Goal: Task Accomplishment & Management: Complete application form

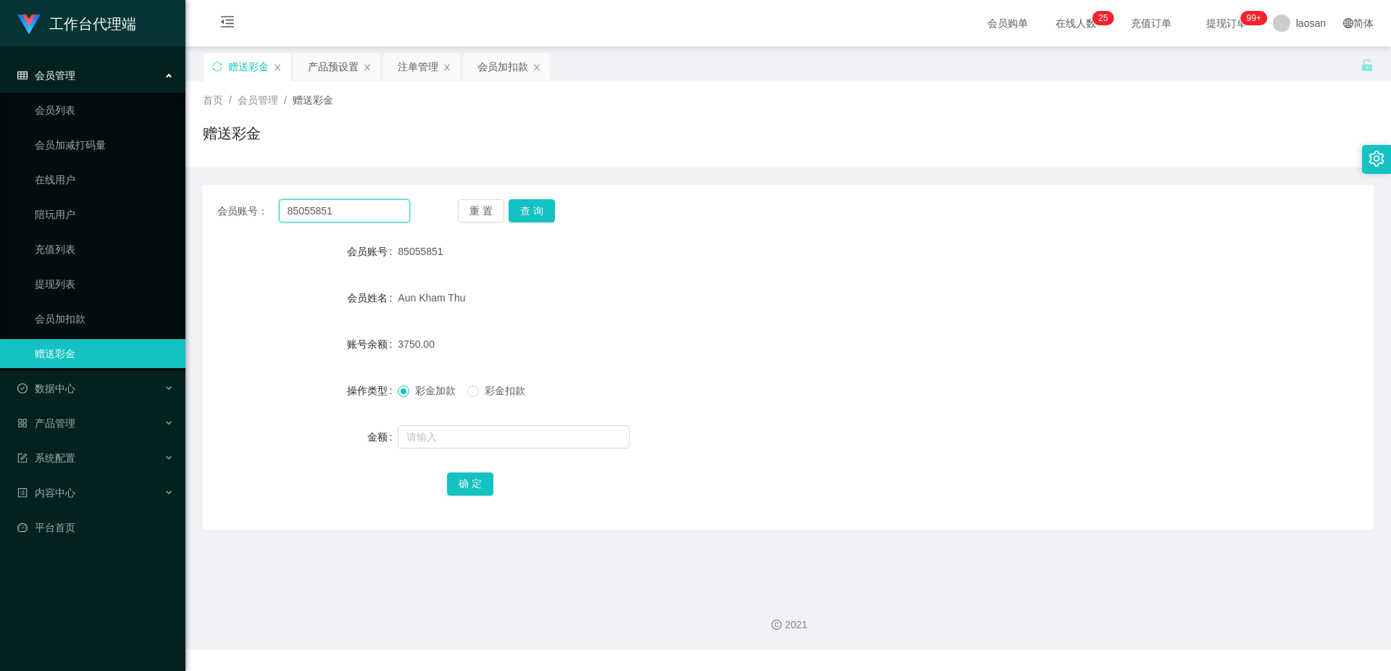
click at [350, 206] on input "85055851" at bounding box center [344, 210] width 131 height 23
click at [544, 210] on button "查 询" at bounding box center [531, 210] width 46 height 23
click at [424, 431] on input "text" at bounding box center [514, 436] width 232 height 23
type input "2"
click at [451, 433] on input "text" at bounding box center [514, 436] width 232 height 23
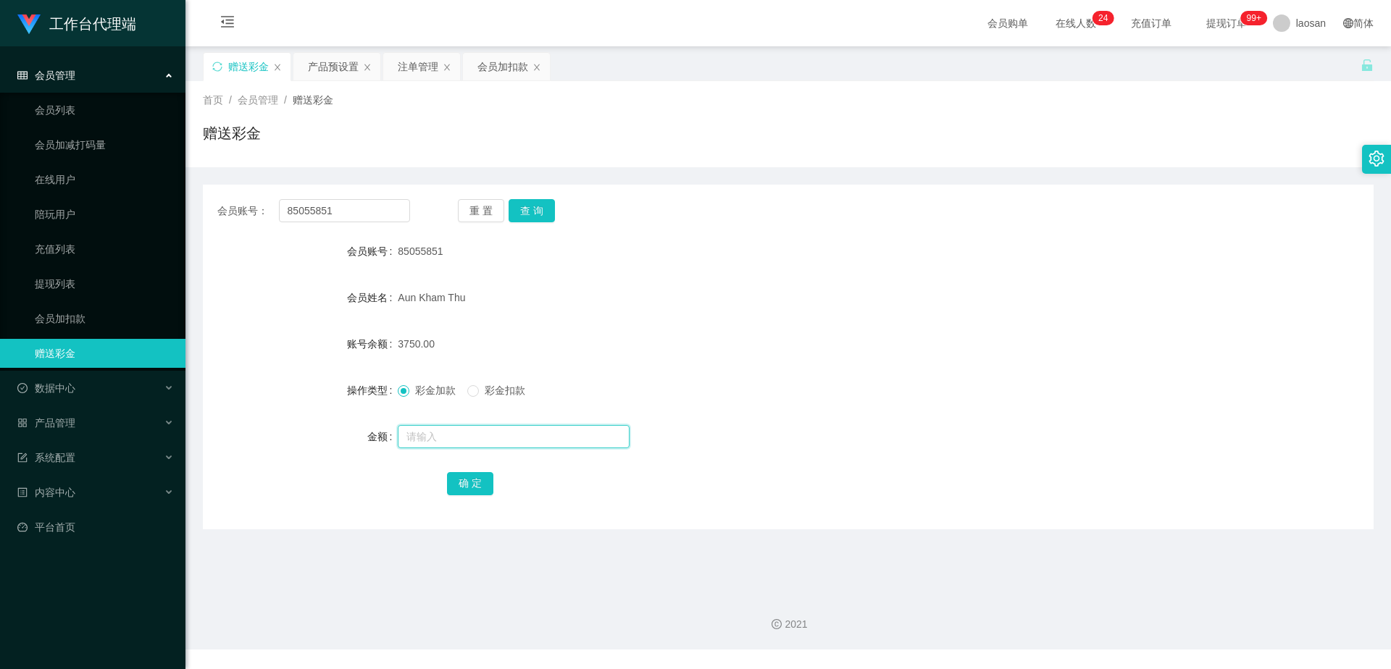
click at [452, 438] on input "text" at bounding box center [514, 436] width 232 height 23
type input "2250"
click at [474, 482] on button "确 定" at bounding box center [470, 483] width 46 height 23
click at [813, 301] on div "Aun Kham Thu" at bounding box center [739, 297] width 683 height 29
click at [479, 484] on button "确 定" at bounding box center [470, 483] width 46 height 23
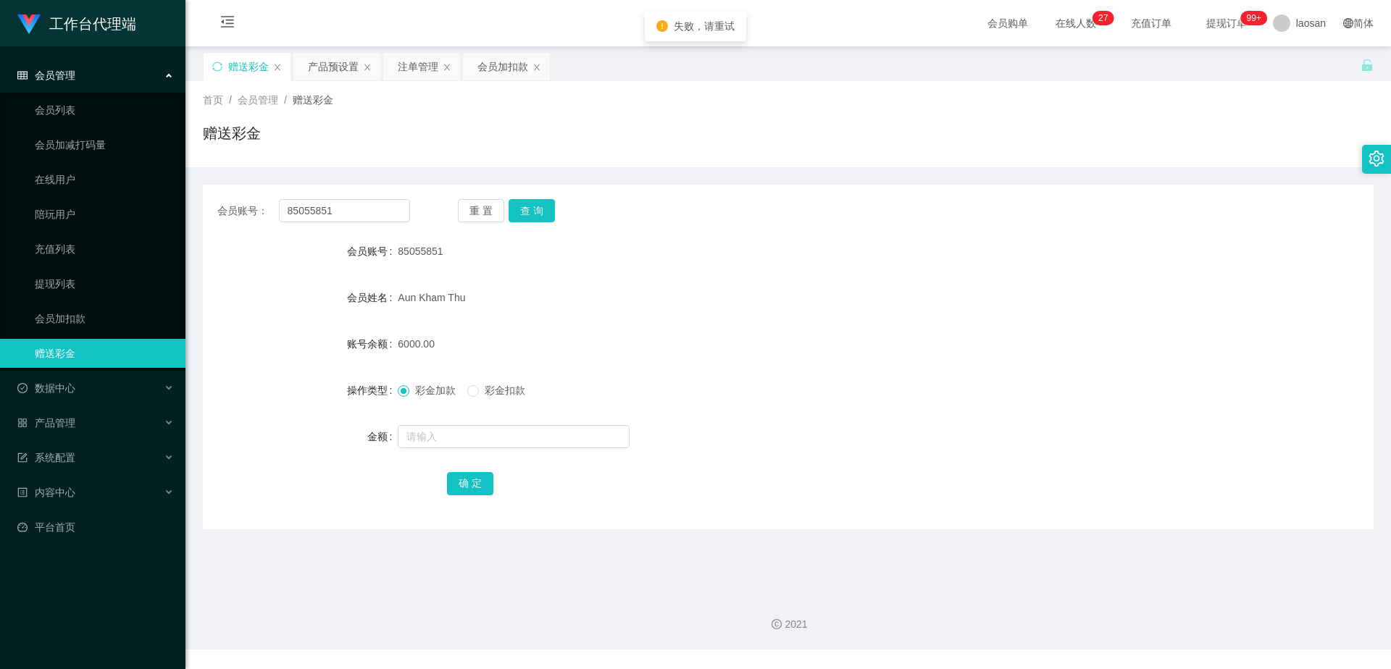
click at [897, 292] on div "Aun Kham Thu" at bounding box center [739, 297] width 683 height 29
click at [859, 296] on div "Aun Kham Thu" at bounding box center [739, 297] width 683 height 29
click at [333, 67] on div "产品预设置" at bounding box center [333, 67] width 51 height 28
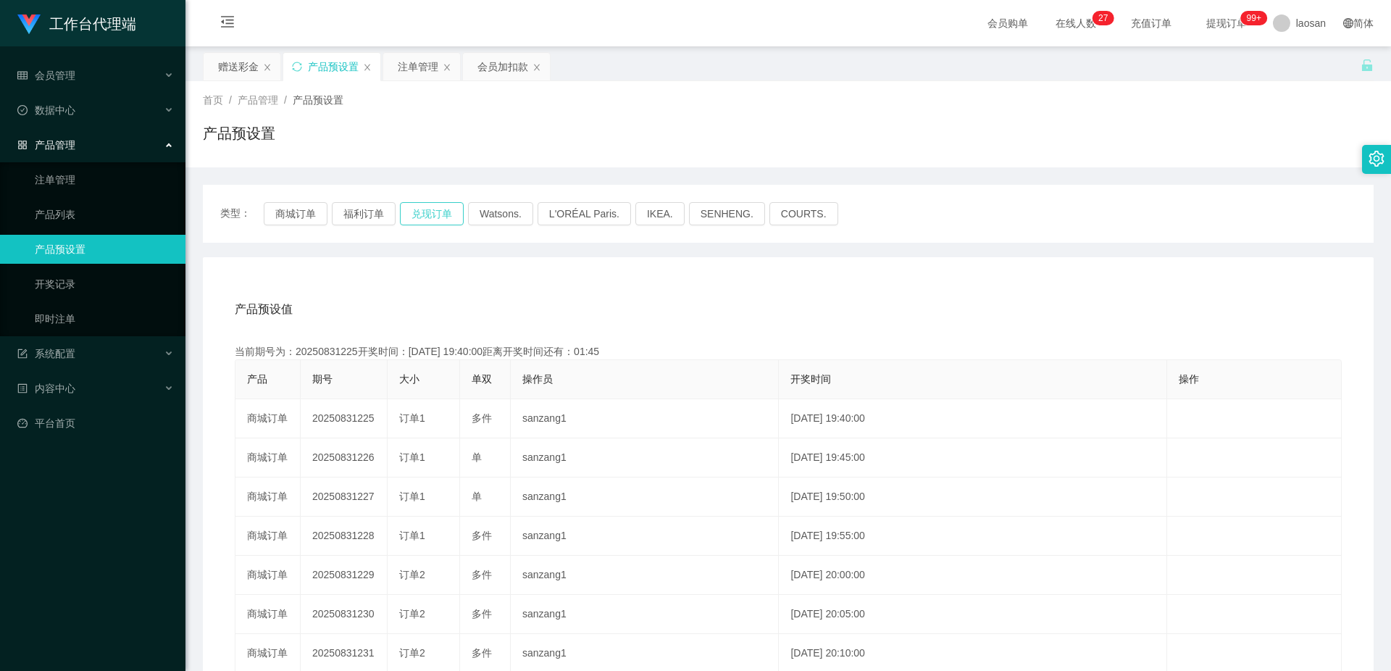
click at [433, 206] on button "兑现订单" at bounding box center [432, 213] width 64 height 23
click at [433, 215] on button "兑现订单" at bounding box center [432, 213] width 64 height 23
click at [433, 214] on button "兑现订单" at bounding box center [432, 213] width 64 height 23
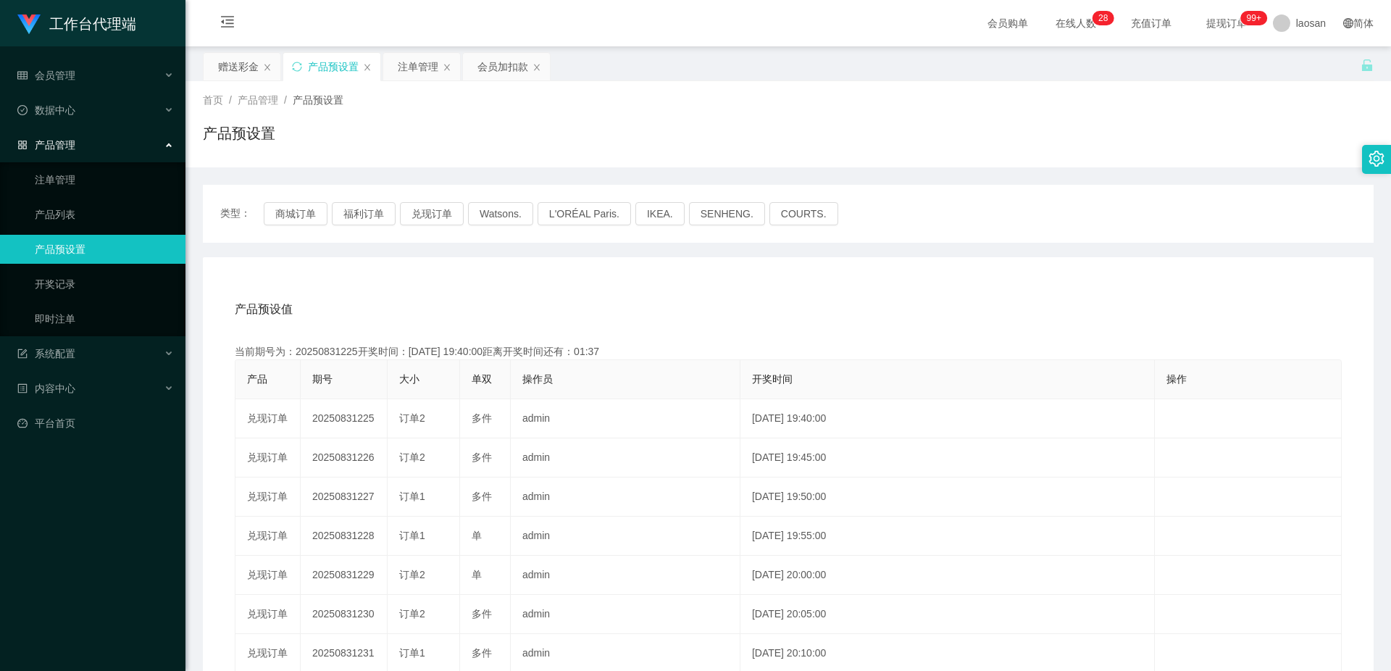
click at [700, 290] on div "产品预设值 添加期号" at bounding box center [788, 309] width 1107 height 41
click at [439, 216] on button "兑现订单" at bounding box center [432, 213] width 64 height 23
click at [416, 72] on div "注单管理" at bounding box center [418, 67] width 41 height 28
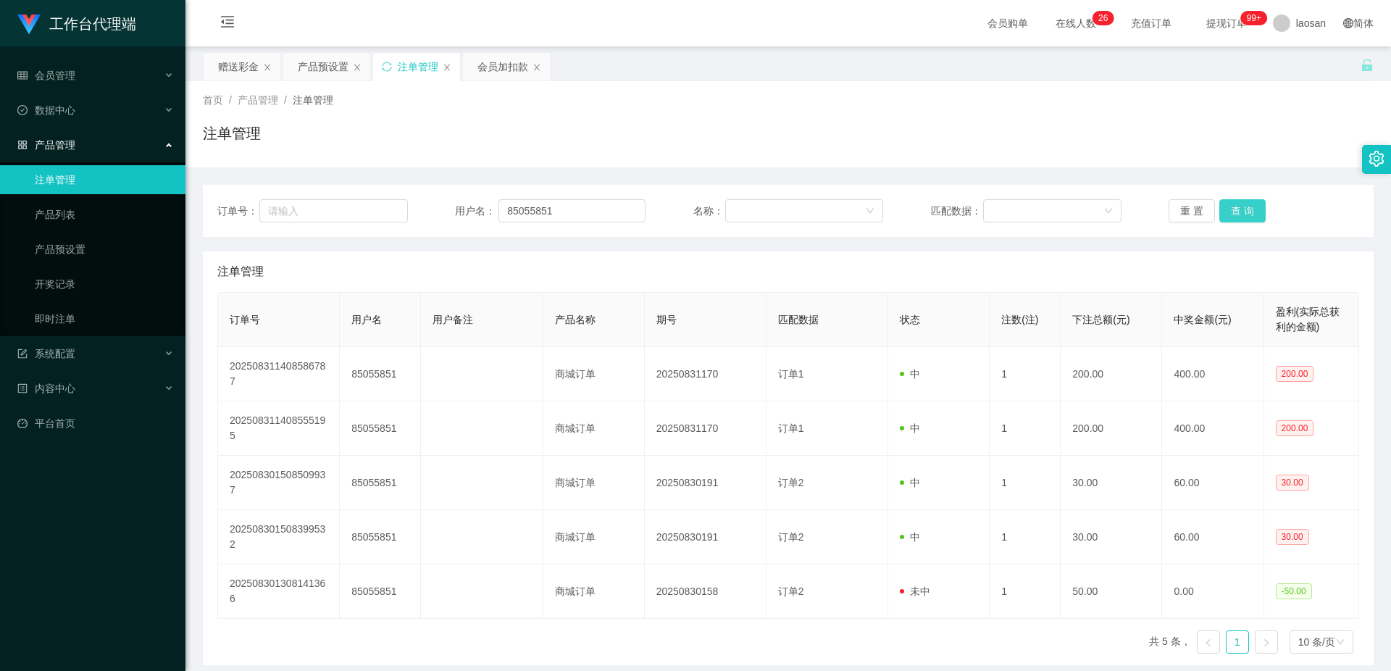
click at [1252, 208] on button "查 询" at bounding box center [1242, 210] width 46 height 23
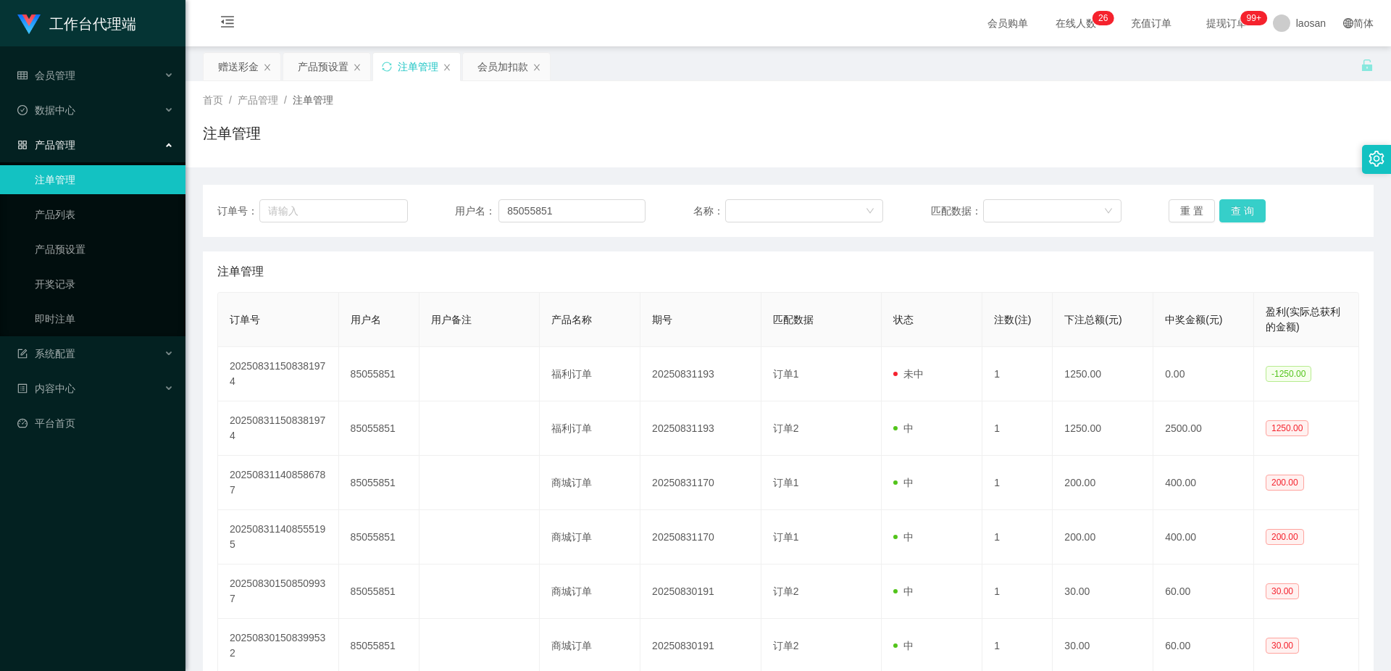
click at [1252, 208] on button "查 询" at bounding box center [1242, 210] width 46 height 23
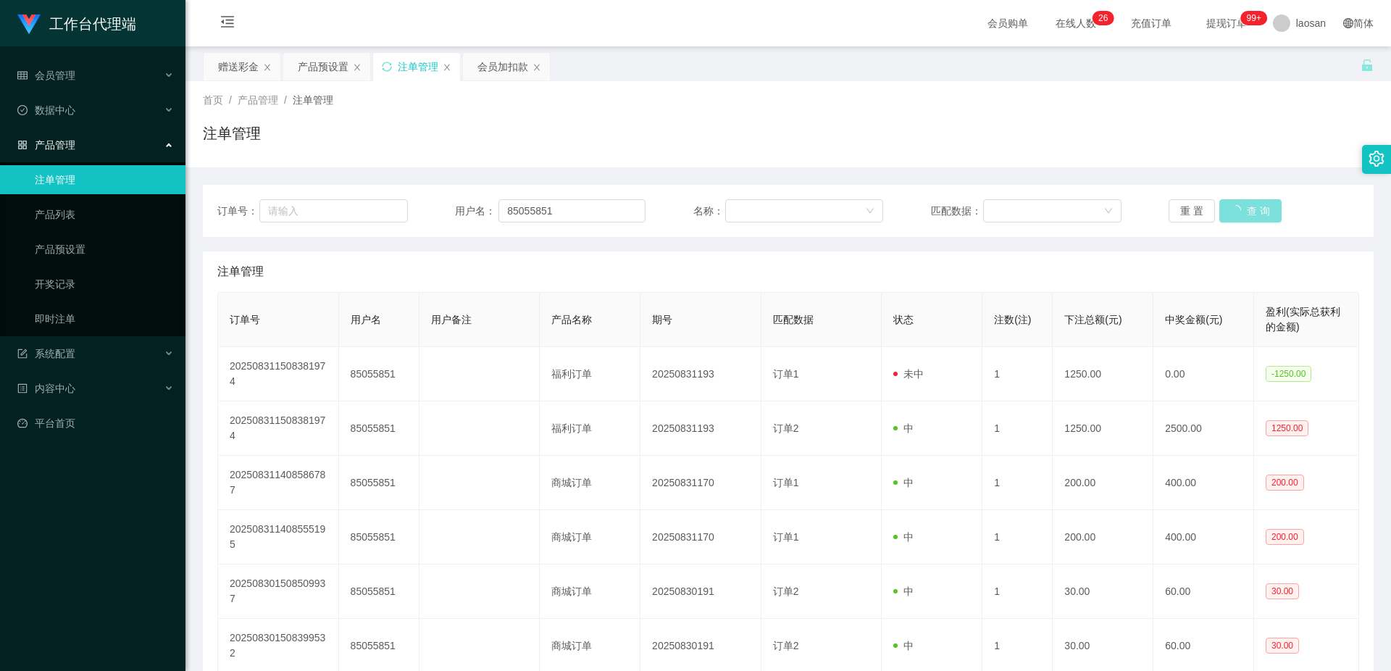
click at [1252, 208] on button "查 询" at bounding box center [1250, 210] width 62 height 23
click at [1252, 208] on button "查 询" at bounding box center [1242, 210] width 46 height 23
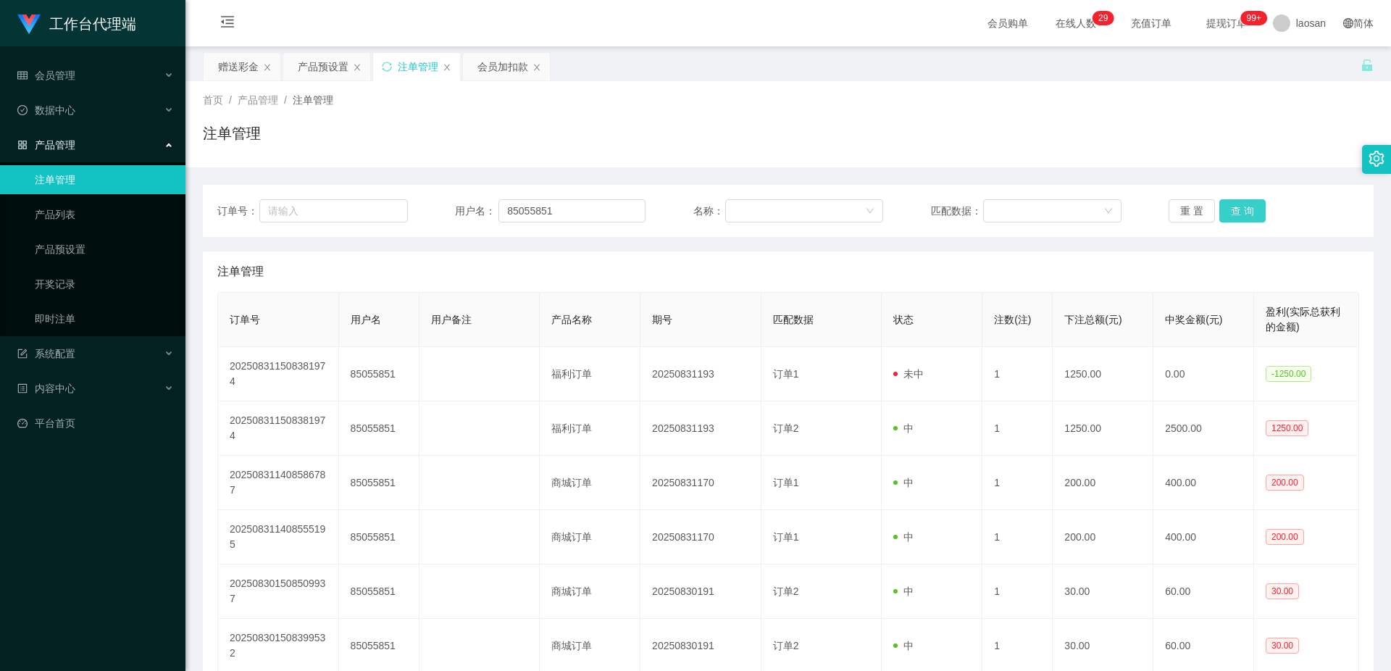
click at [1252, 208] on button "查 询" at bounding box center [1242, 210] width 46 height 23
click at [1252, 208] on button "查 询" at bounding box center [1250, 210] width 62 height 23
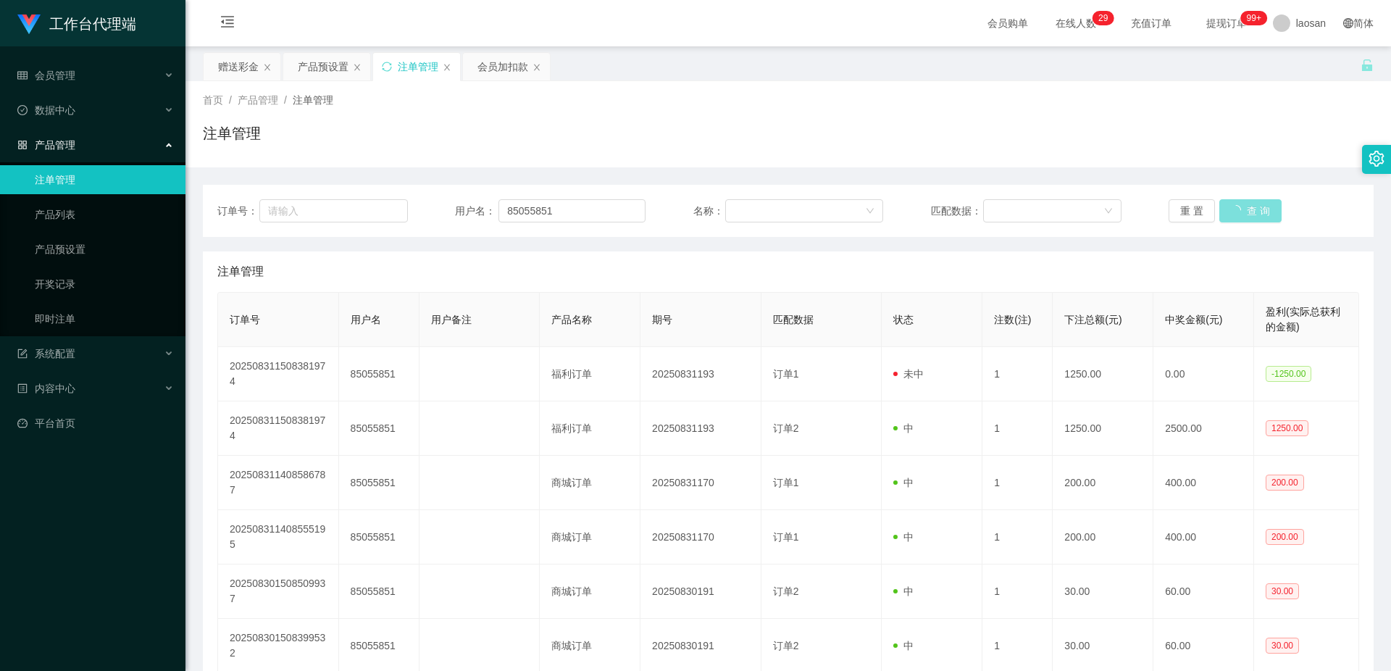
click at [1252, 208] on button "查 询" at bounding box center [1250, 210] width 62 height 23
click at [1254, 207] on button "查 询" at bounding box center [1242, 210] width 46 height 23
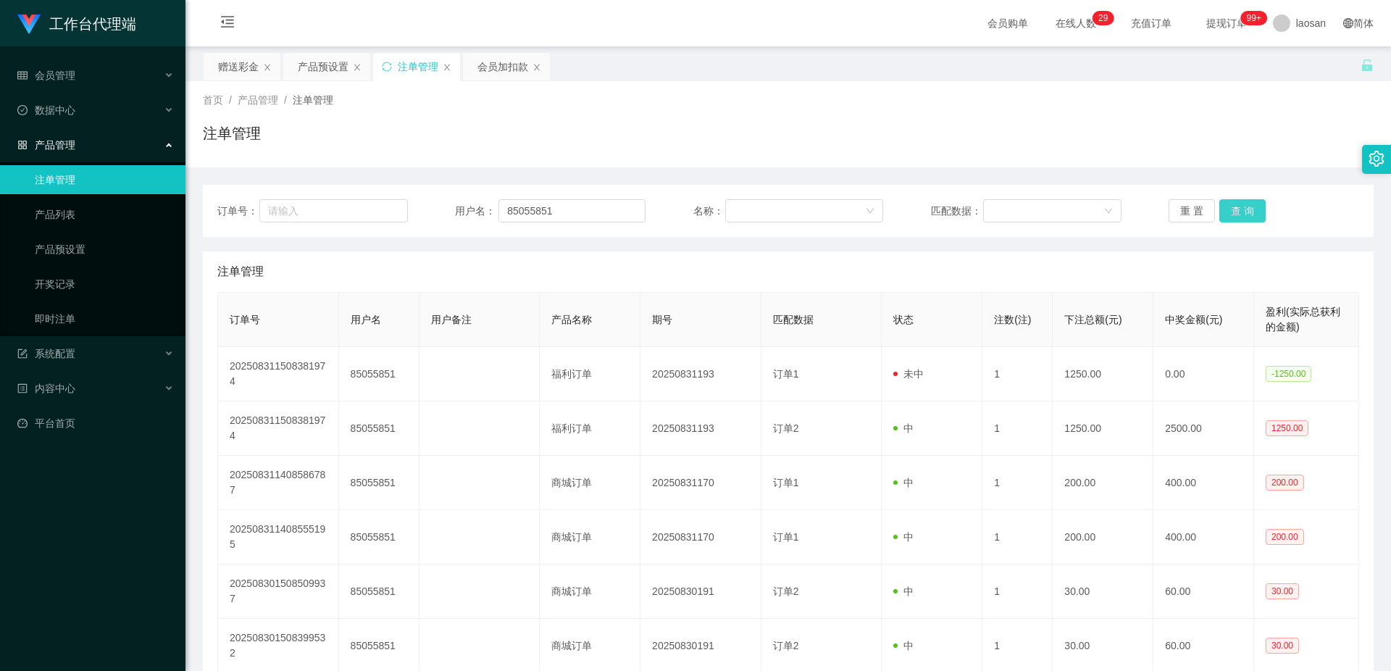
click at [1254, 207] on button "查 询" at bounding box center [1242, 210] width 46 height 23
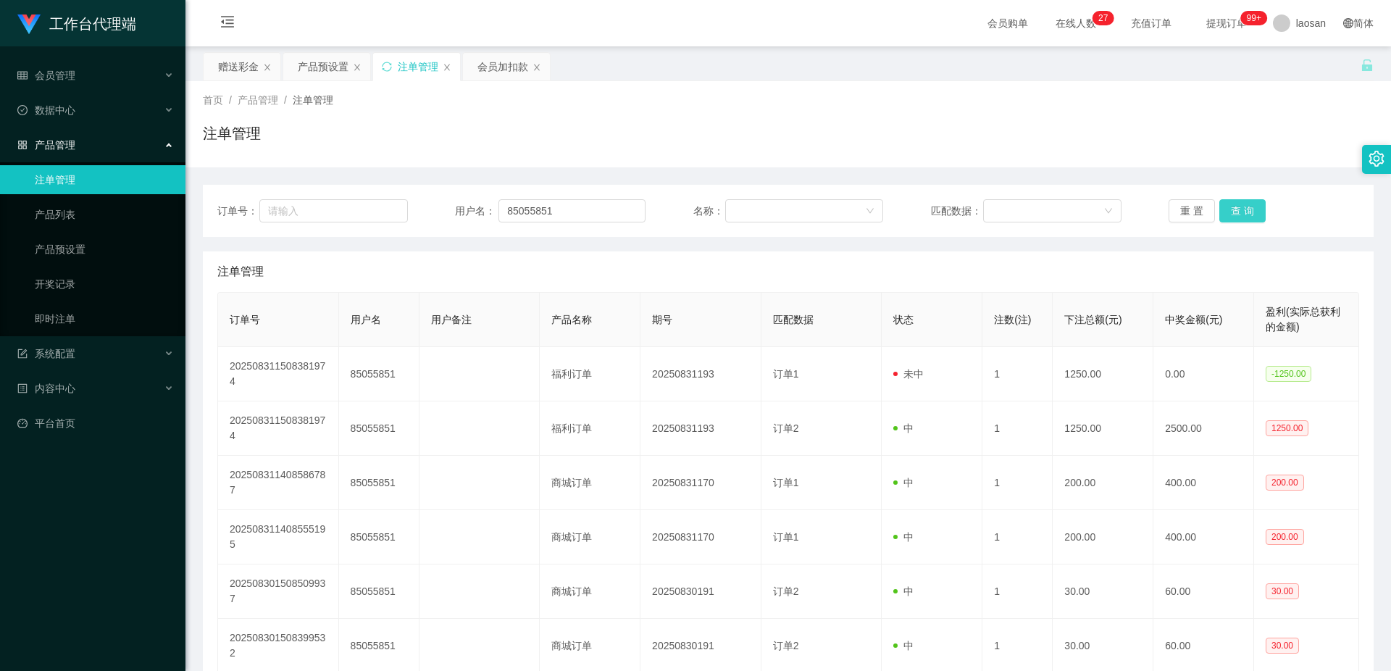
click at [1254, 207] on button "查 询" at bounding box center [1242, 210] width 46 height 23
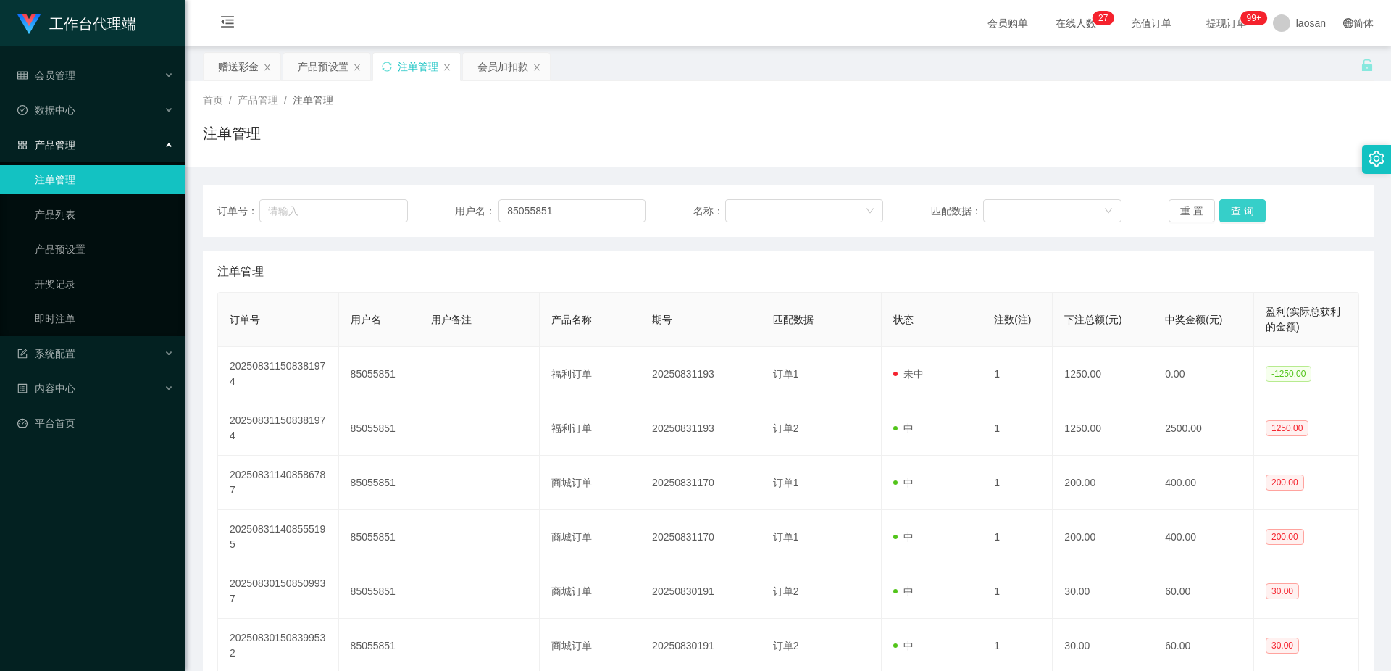
click at [1254, 207] on button "查 询" at bounding box center [1242, 210] width 46 height 23
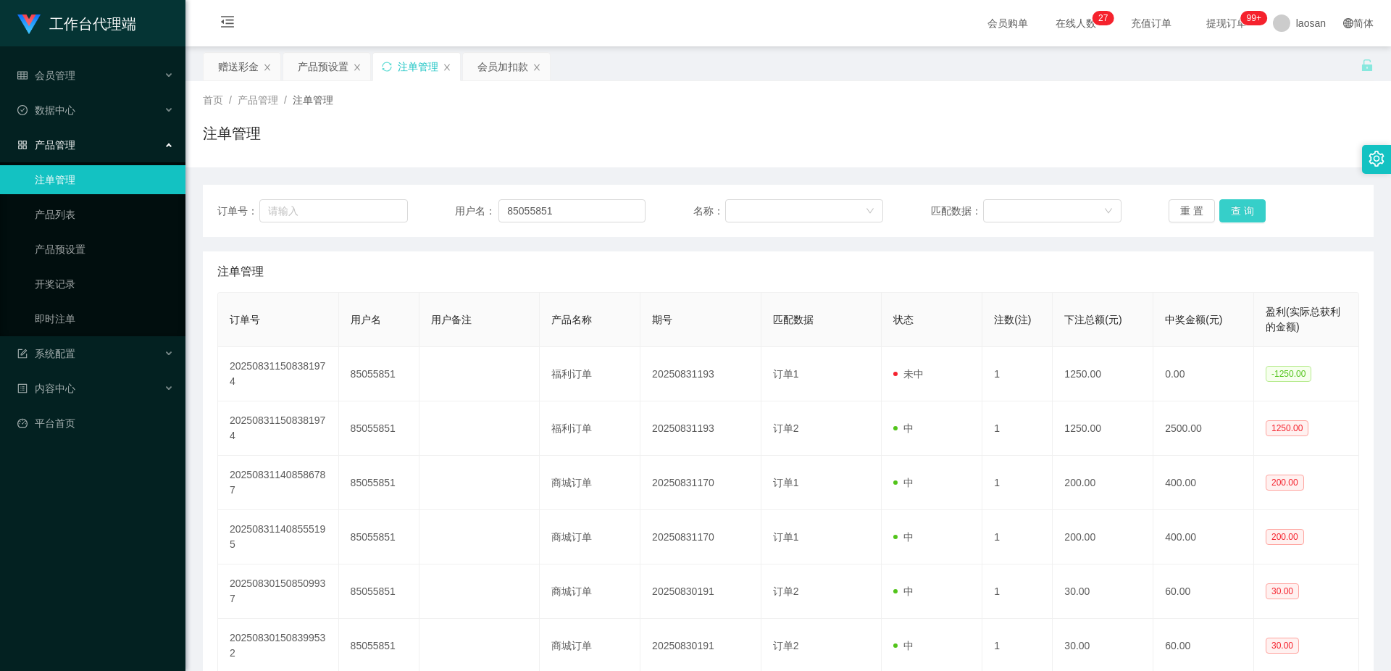
click at [1254, 207] on button "查 询" at bounding box center [1242, 210] width 46 height 23
click at [1254, 207] on button "查 询" at bounding box center [1250, 210] width 62 height 23
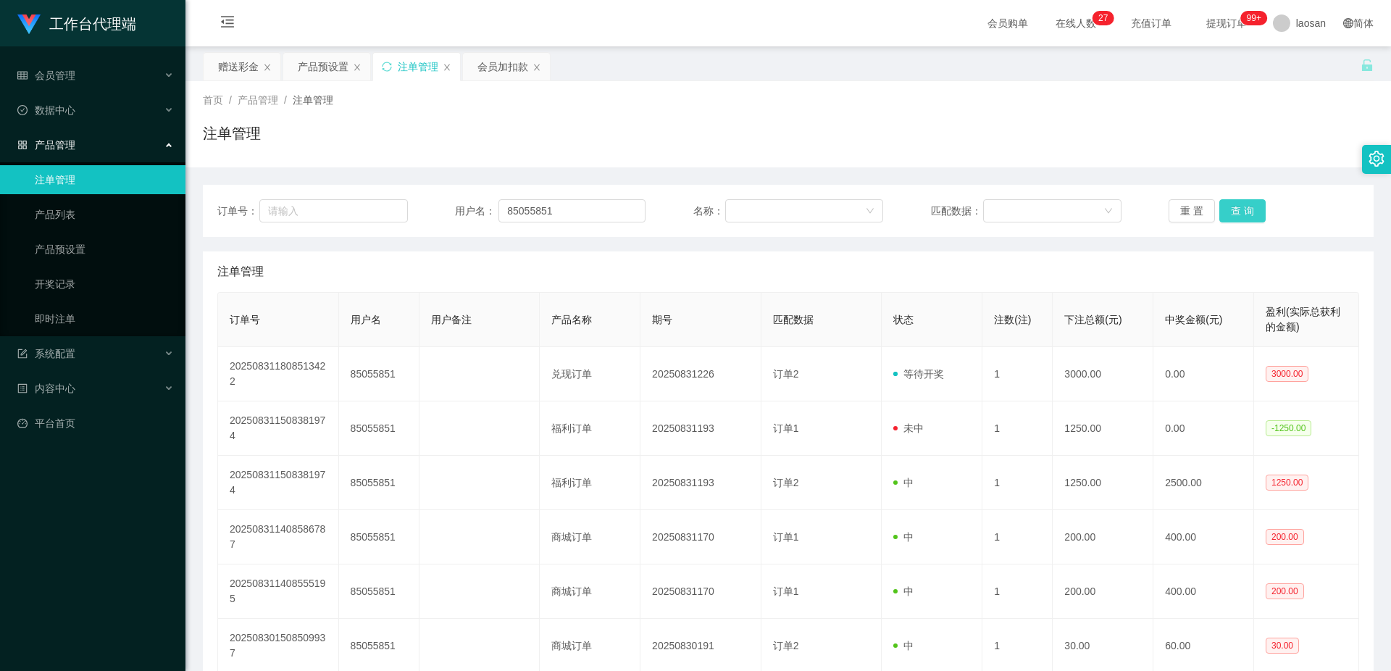
click at [1254, 207] on button "查 询" at bounding box center [1242, 210] width 46 height 23
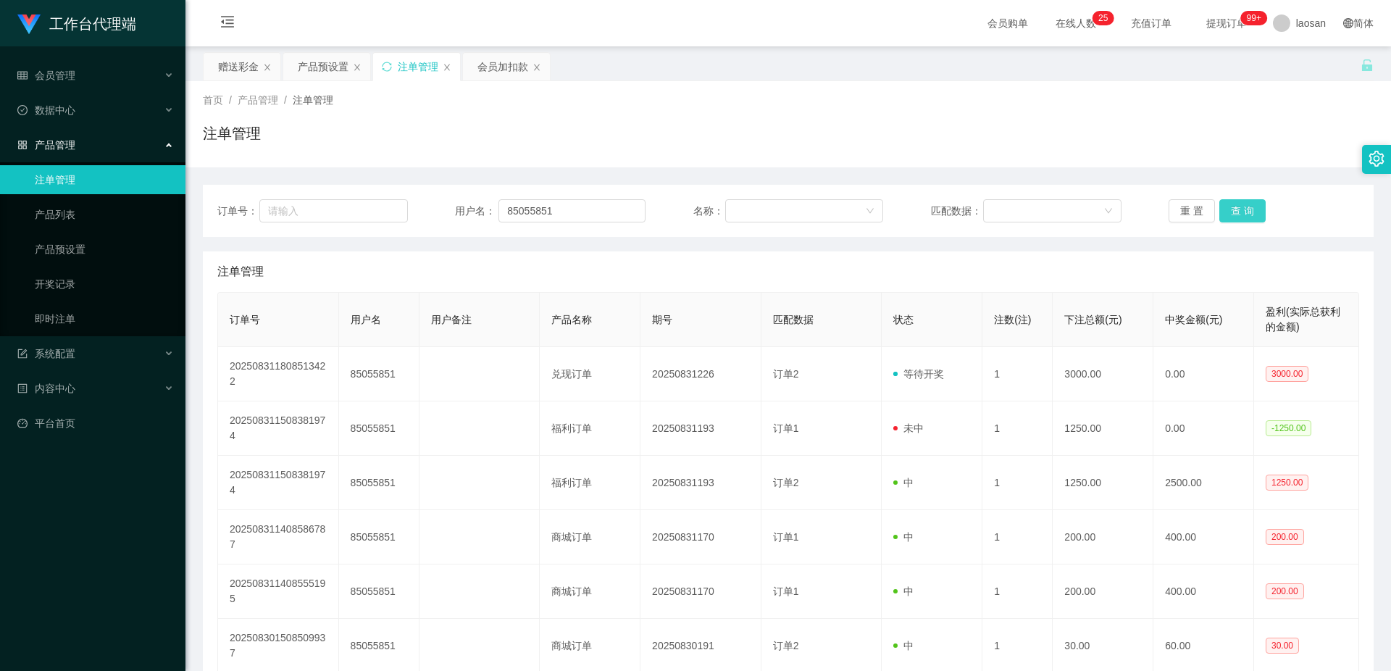
click at [1254, 207] on button "查 询" at bounding box center [1242, 210] width 46 height 23
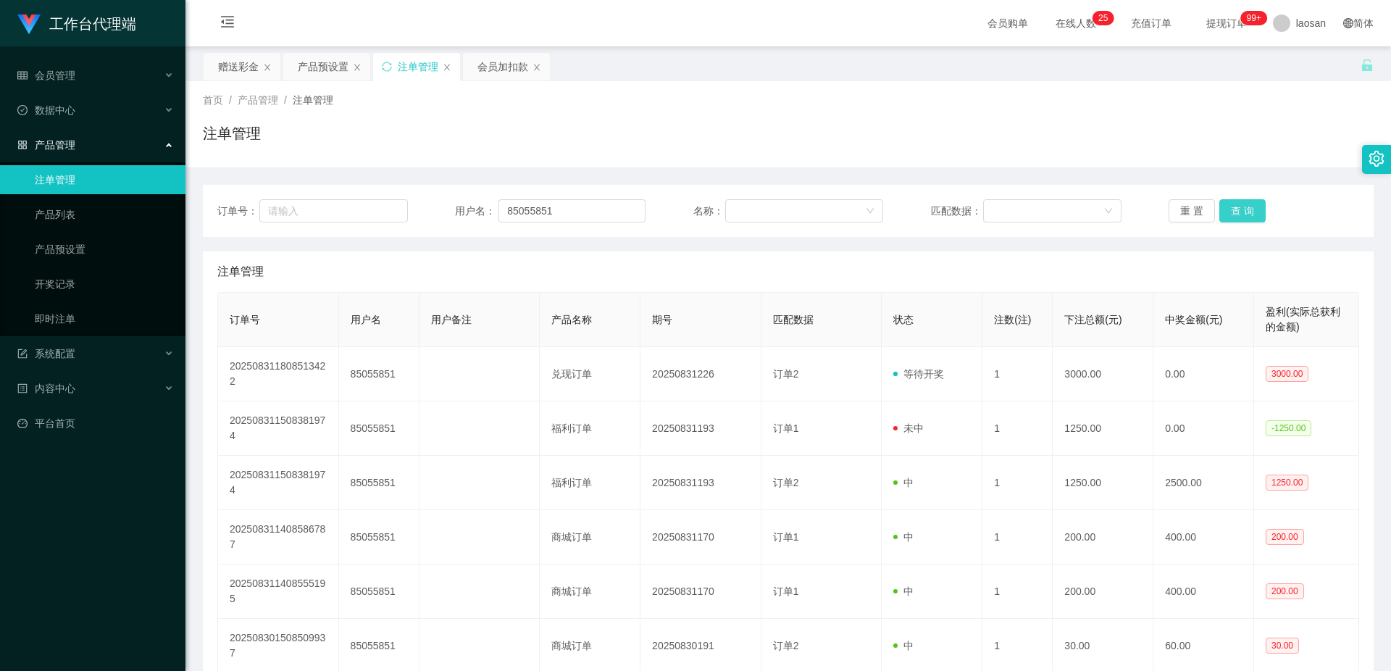
click at [1252, 212] on button "查 询" at bounding box center [1242, 210] width 46 height 23
click at [1253, 212] on button "查 询" at bounding box center [1242, 210] width 46 height 23
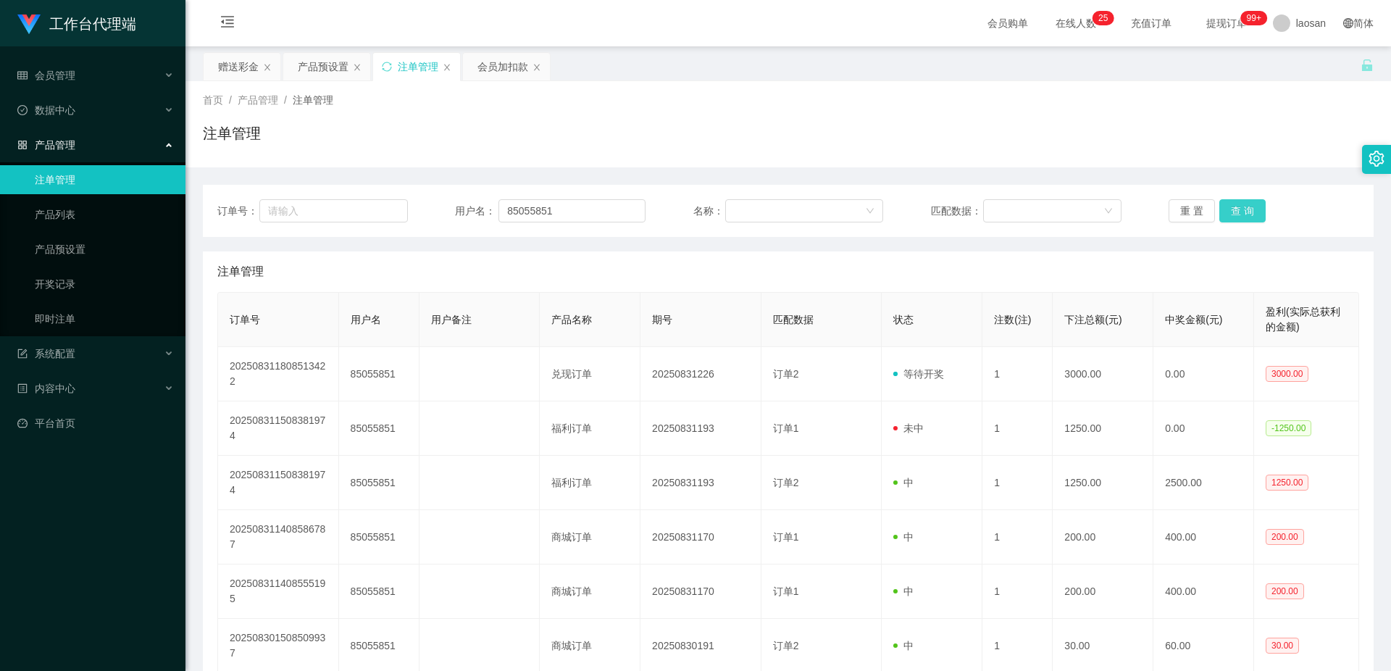
click at [1253, 212] on button "查 询" at bounding box center [1242, 210] width 46 height 23
click at [1252, 211] on button "查 询" at bounding box center [1242, 210] width 46 height 23
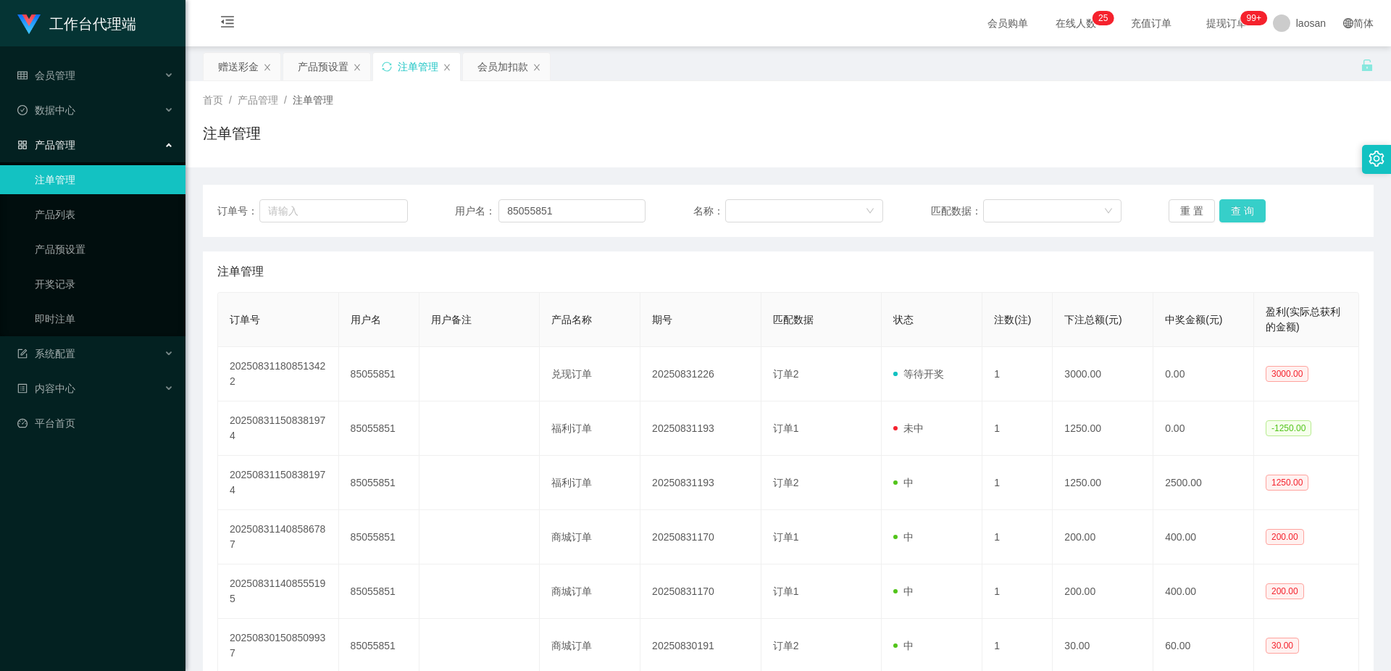
click at [1252, 211] on button "查 询" at bounding box center [1242, 210] width 46 height 23
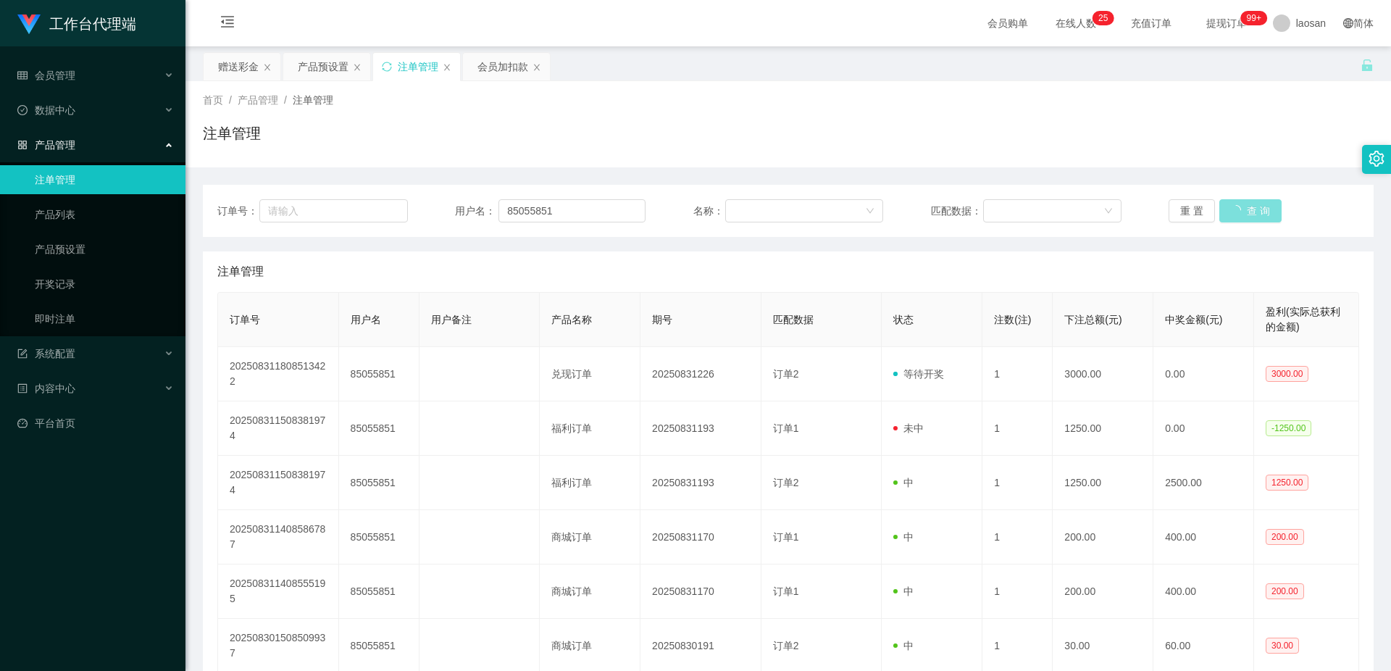
click at [1252, 211] on button "查 询" at bounding box center [1250, 210] width 62 height 23
click at [1252, 211] on button "查 询" at bounding box center [1242, 210] width 46 height 23
click at [1244, 203] on button "查 询" at bounding box center [1242, 210] width 46 height 23
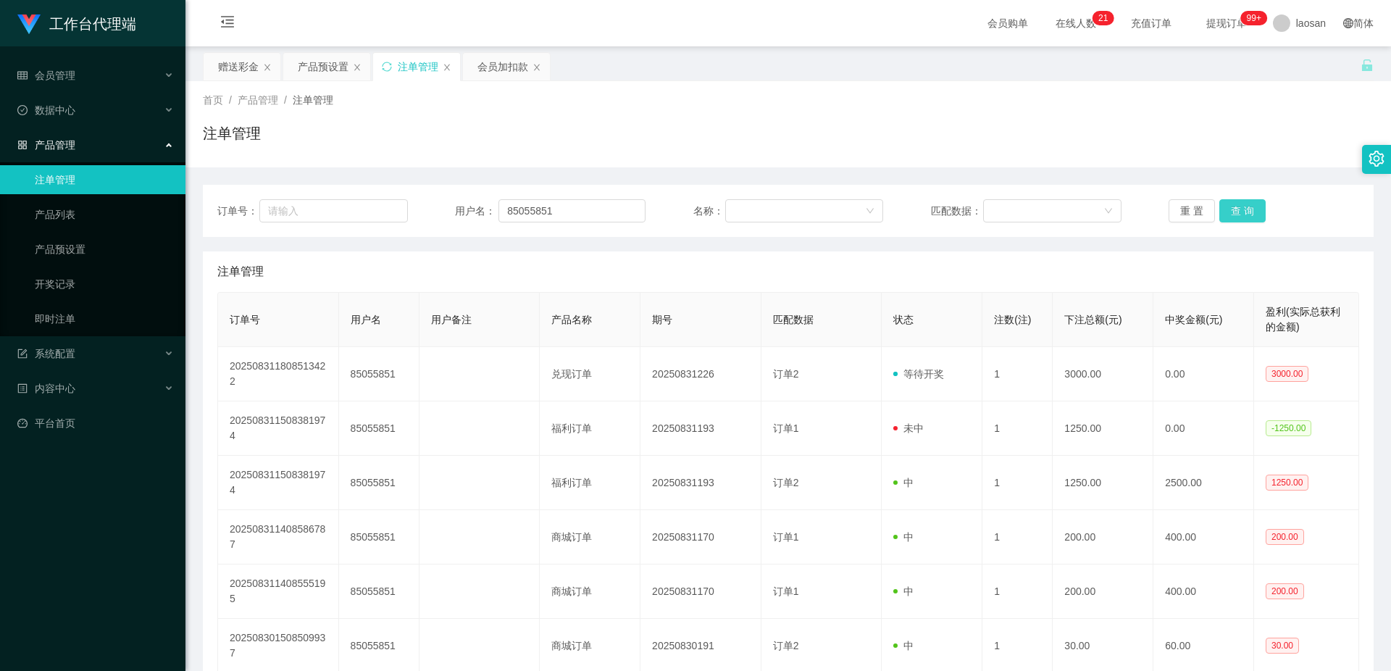
click at [1244, 203] on button "查 询" at bounding box center [1242, 210] width 46 height 23
click at [1244, 206] on button "查 询" at bounding box center [1242, 210] width 46 height 23
click at [1244, 207] on button "查 询" at bounding box center [1242, 210] width 46 height 23
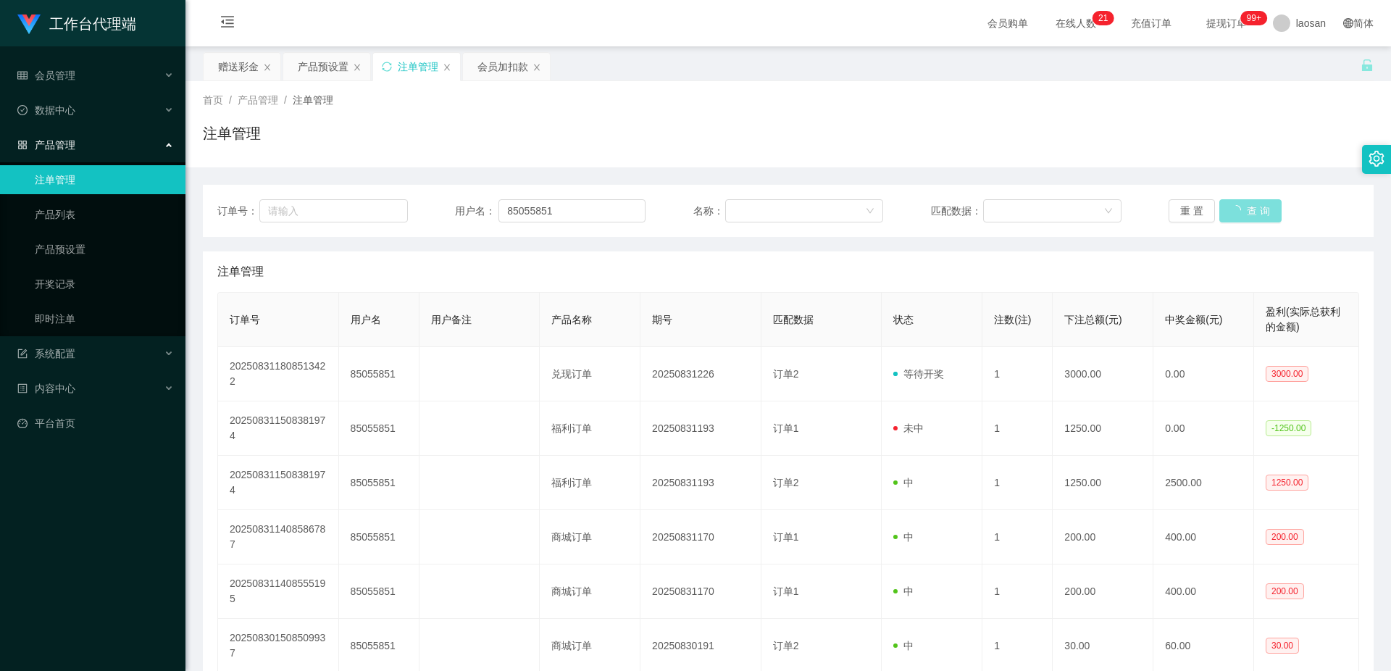
click at [1244, 207] on button "查 询" at bounding box center [1250, 210] width 62 height 23
click at [1244, 207] on button "查 询" at bounding box center [1242, 210] width 46 height 23
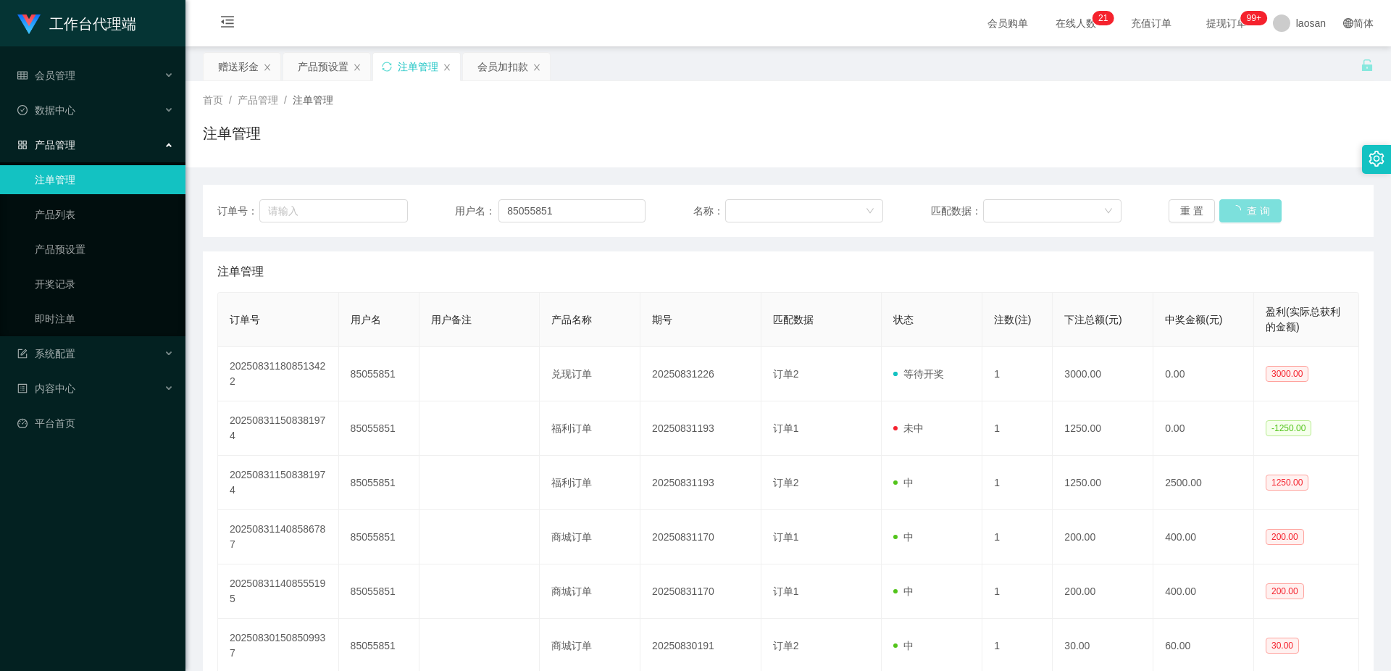
click at [1244, 207] on button "查 询" at bounding box center [1250, 210] width 62 height 23
click at [1244, 207] on button "查 询" at bounding box center [1242, 210] width 46 height 23
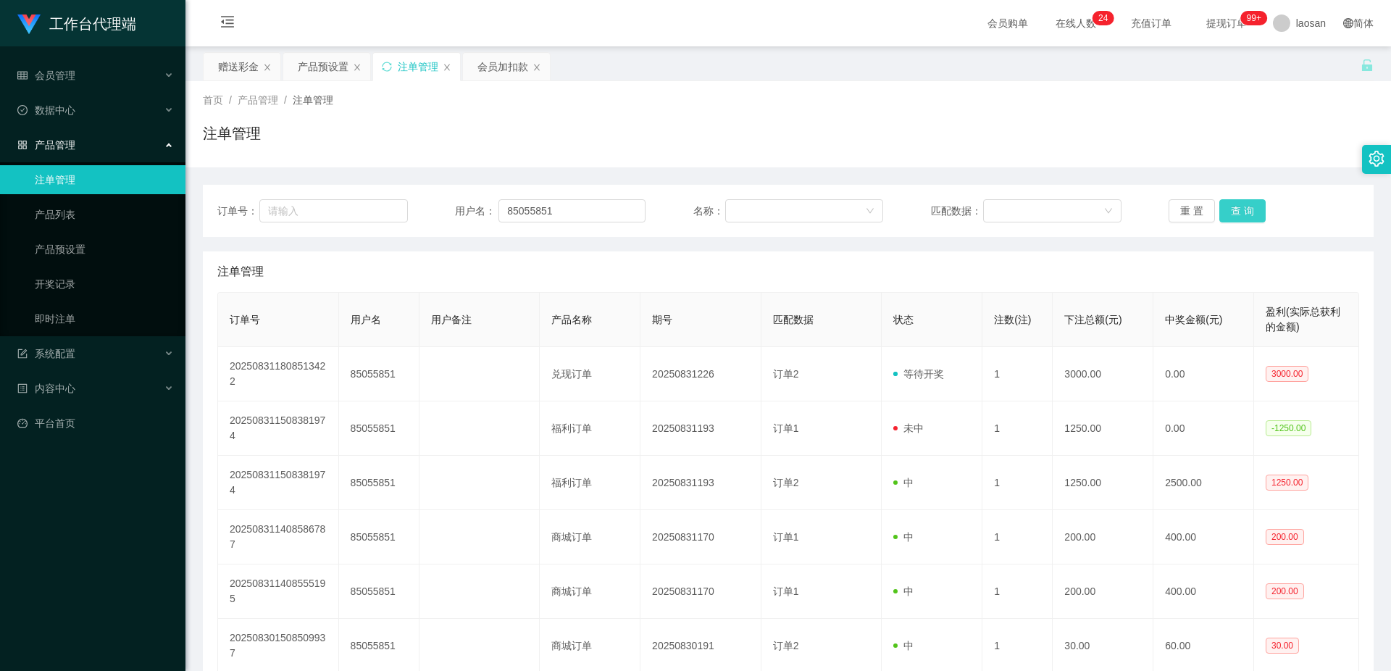
click at [1238, 210] on button "查 询" at bounding box center [1242, 210] width 46 height 23
click at [1238, 210] on button "查 询" at bounding box center [1250, 210] width 62 height 23
click at [1238, 210] on button "查 询" at bounding box center [1242, 210] width 46 height 23
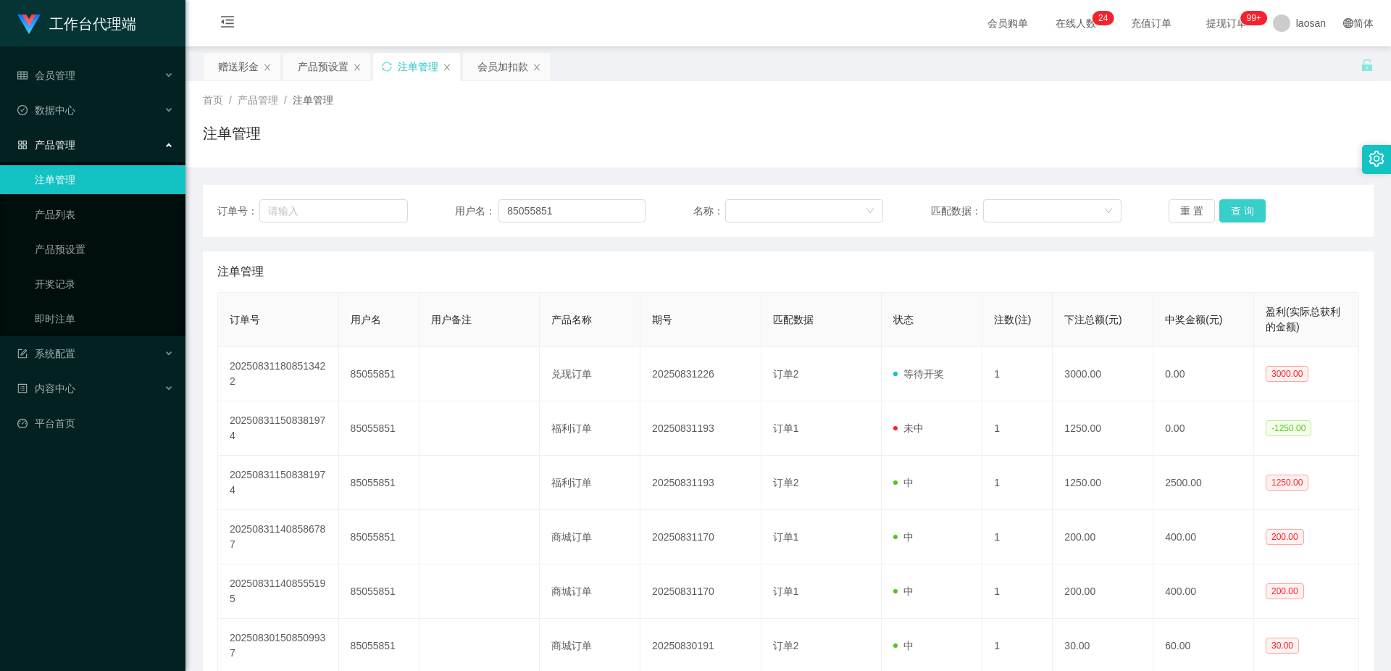
click at [1238, 210] on button "查 询" at bounding box center [1242, 210] width 46 height 23
click at [1238, 210] on button "查 询" at bounding box center [1250, 210] width 62 height 23
click at [1238, 210] on div "重 置 查 询" at bounding box center [1263, 210] width 190 height 23
click at [1238, 210] on button "查 询" at bounding box center [1242, 210] width 46 height 23
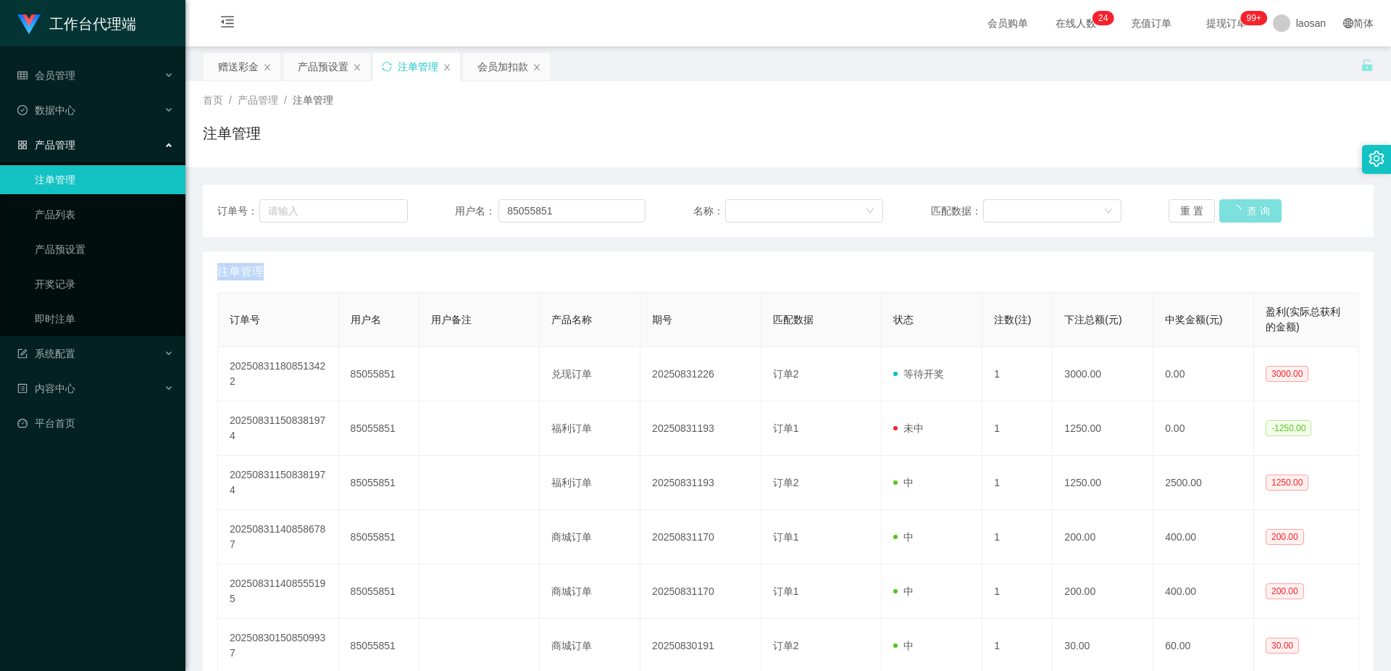
click at [1238, 210] on div "重 置 查 询" at bounding box center [1263, 210] width 190 height 23
click at [1238, 210] on button "查 询" at bounding box center [1242, 210] width 46 height 23
click at [1238, 210] on div "重 置 查 询" at bounding box center [1263, 210] width 190 height 23
click at [1238, 210] on button "查 询" at bounding box center [1242, 210] width 46 height 23
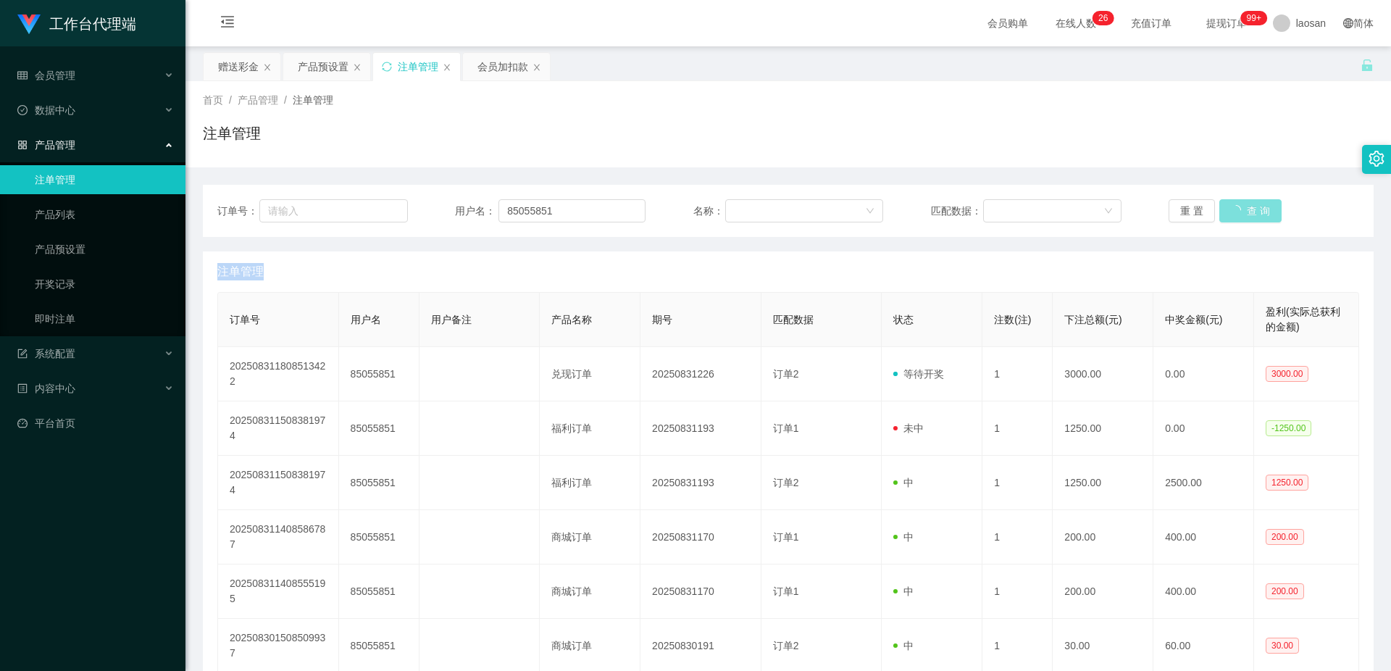
click at [1238, 210] on button "查 询" at bounding box center [1250, 210] width 62 height 23
click at [1238, 210] on button "查 询" at bounding box center [1242, 210] width 46 height 23
click at [1238, 210] on button "查 询" at bounding box center [1250, 210] width 62 height 23
click at [1236, 211] on button "查 询" at bounding box center [1242, 210] width 46 height 23
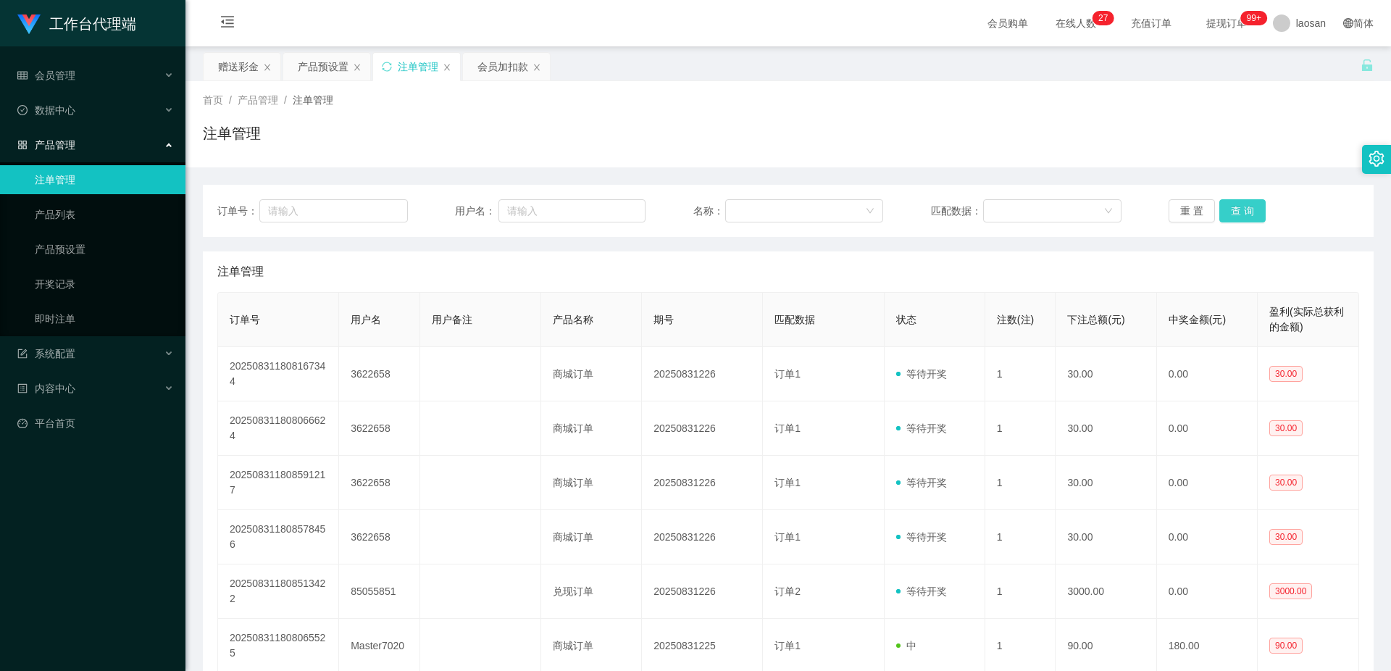
drag, startPoint x: 0, startPoint y: 0, endPoint x: 1236, endPoint y: 211, distance: 1253.5
click at [1236, 211] on button "查 询" at bounding box center [1242, 210] width 46 height 23
click at [1236, 211] on button "查 询" at bounding box center [1250, 210] width 62 height 23
click at [1236, 211] on button "查 询" at bounding box center [1242, 210] width 46 height 23
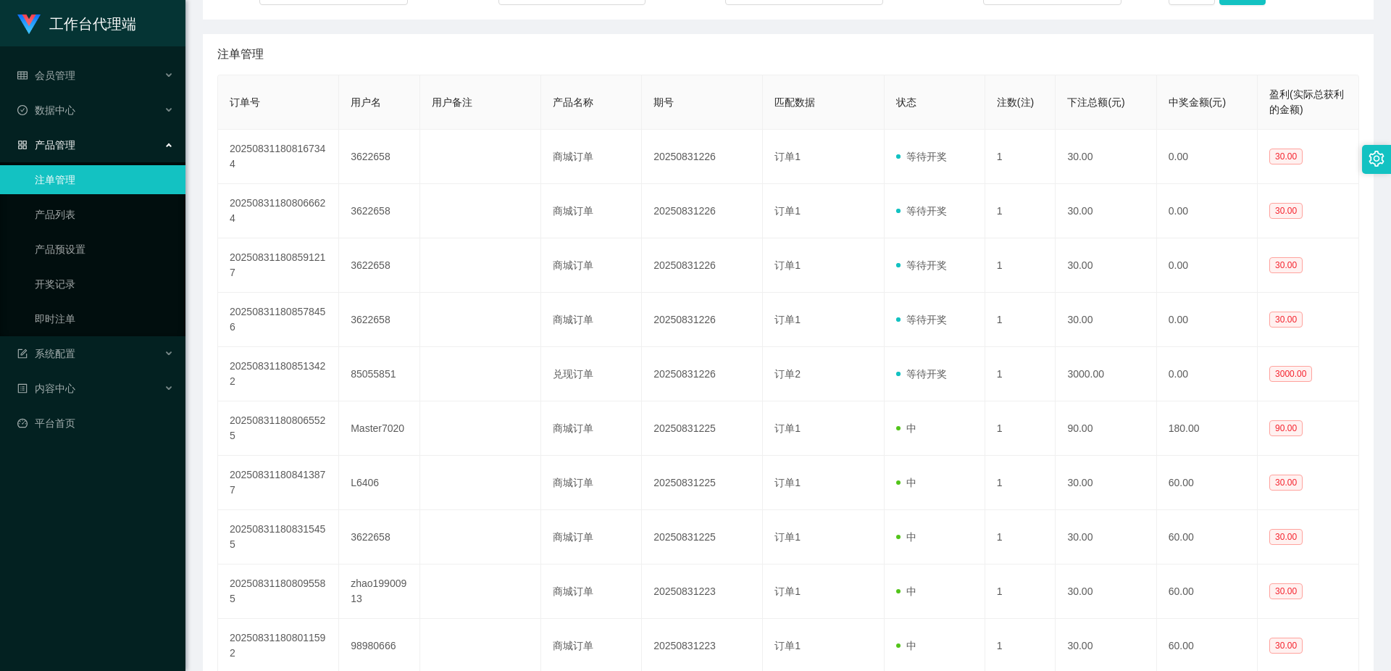
scroll to position [72, 0]
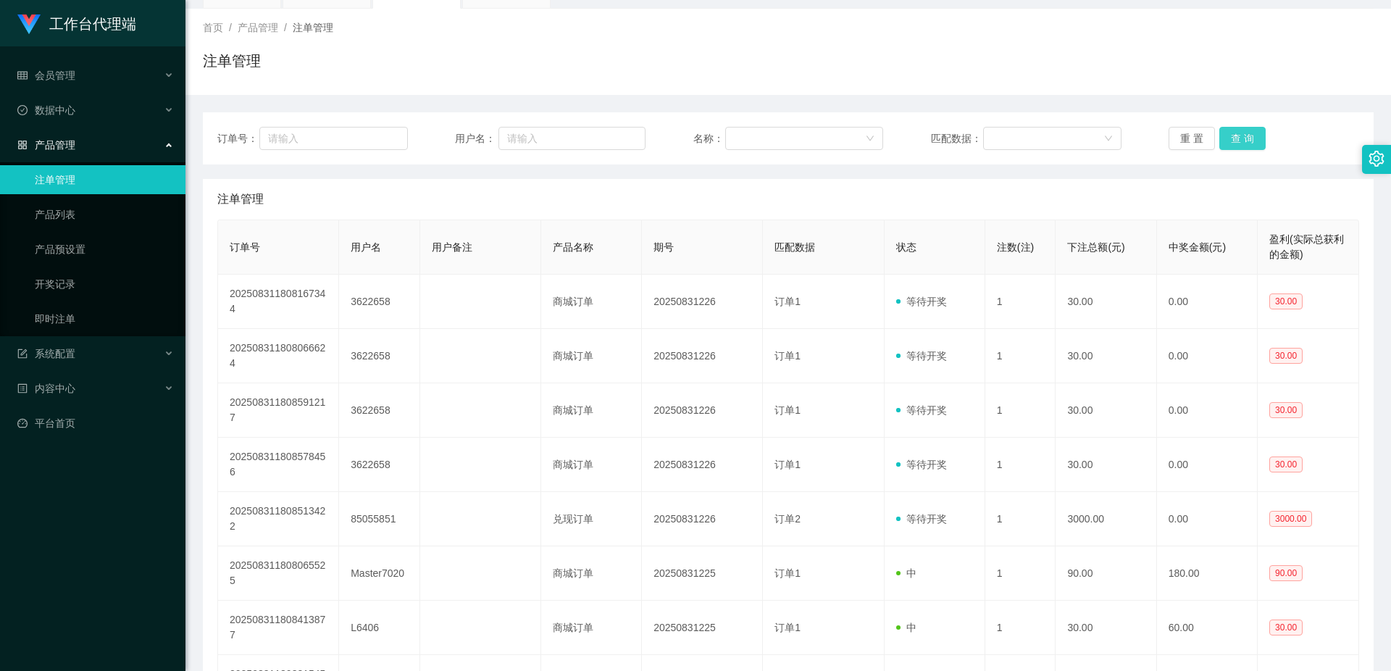
click at [1242, 146] on button "查 询" at bounding box center [1242, 138] width 46 height 23
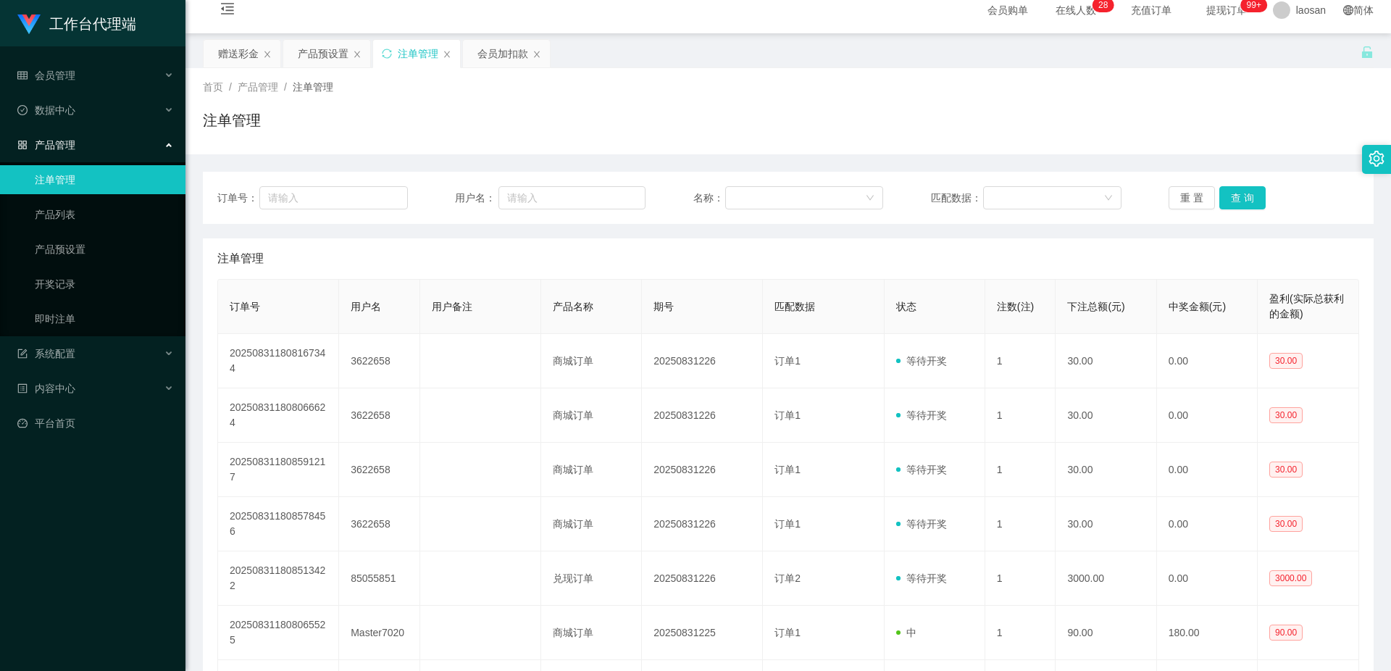
scroll to position [0, 0]
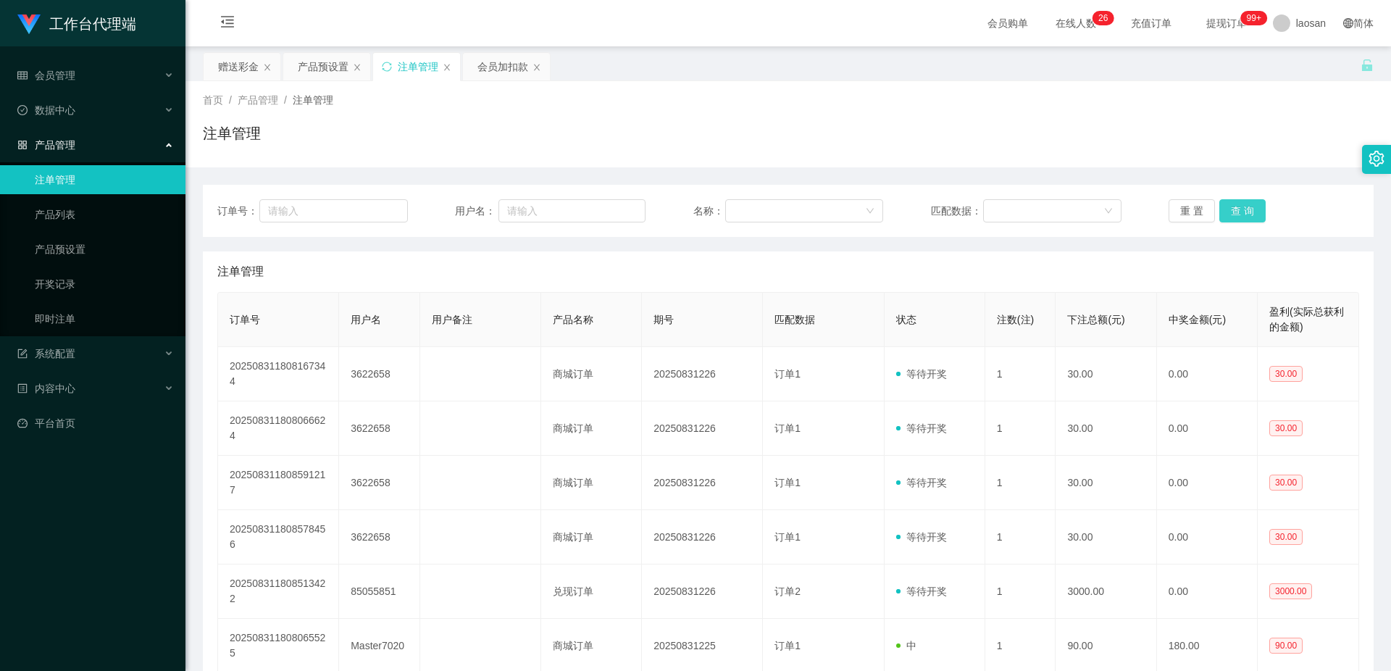
click at [1244, 209] on button "查 询" at bounding box center [1242, 210] width 46 height 23
click at [1244, 209] on button "查 询" at bounding box center [1250, 210] width 62 height 23
click at [1244, 209] on div "重 置 查 询" at bounding box center [1263, 210] width 190 height 23
click at [1244, 209] on button "查 询" at bounding box center [1242, 210] width 46 height 23
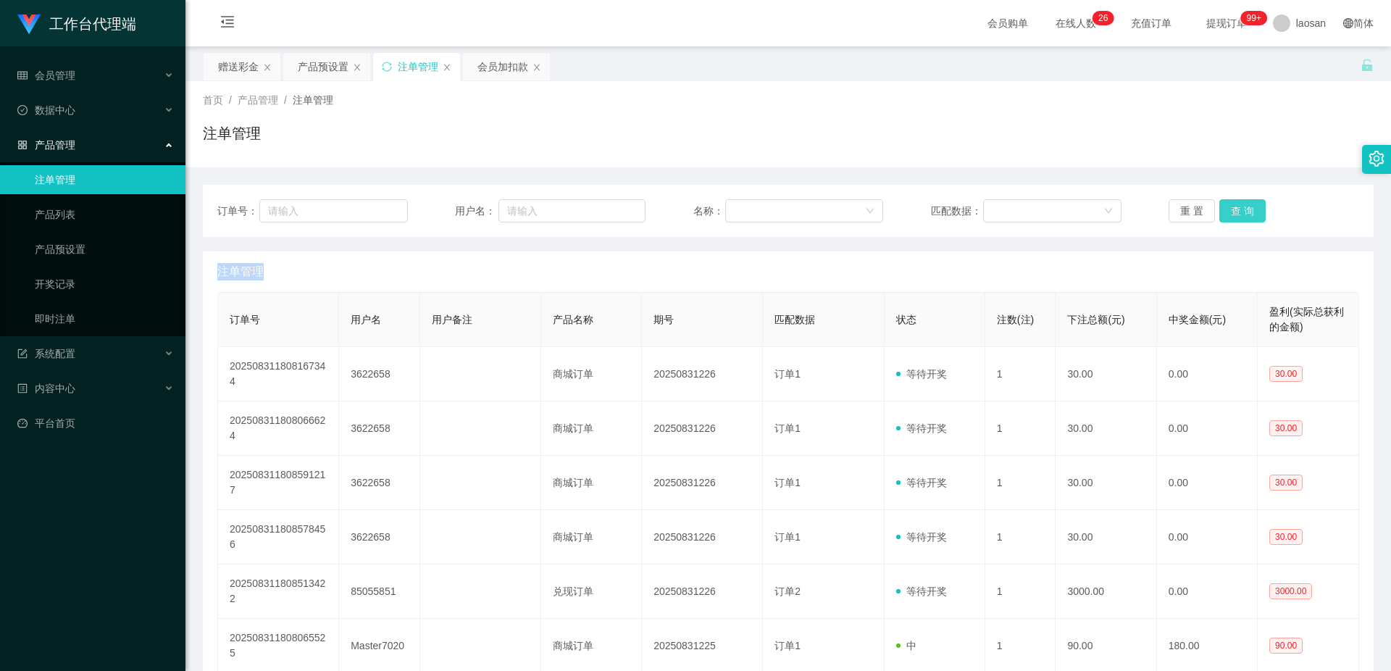
click at [1244, 209] on button "查 询" at bounding box center [1242, 210] width 46 height 23
click at [1244, 209] on div "重 置 查 询" at bounding box center [1263, 210] width 190 height 23
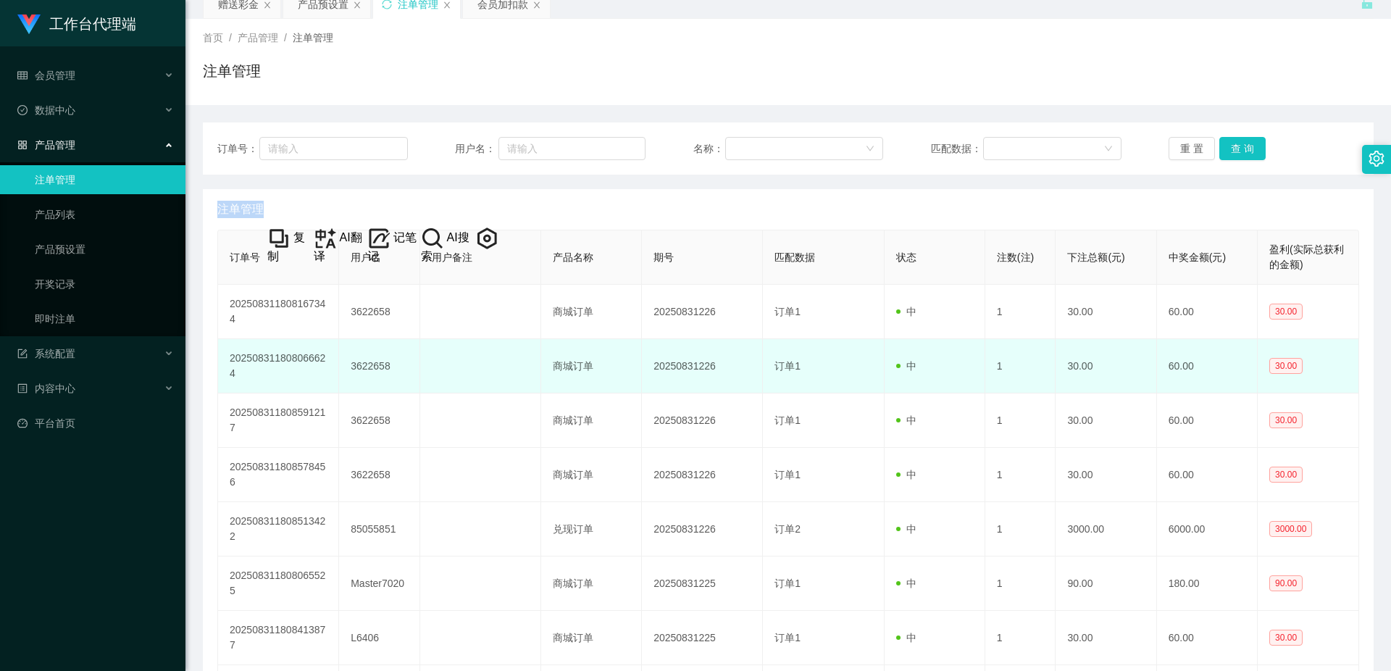
scroll to position [145, 0]
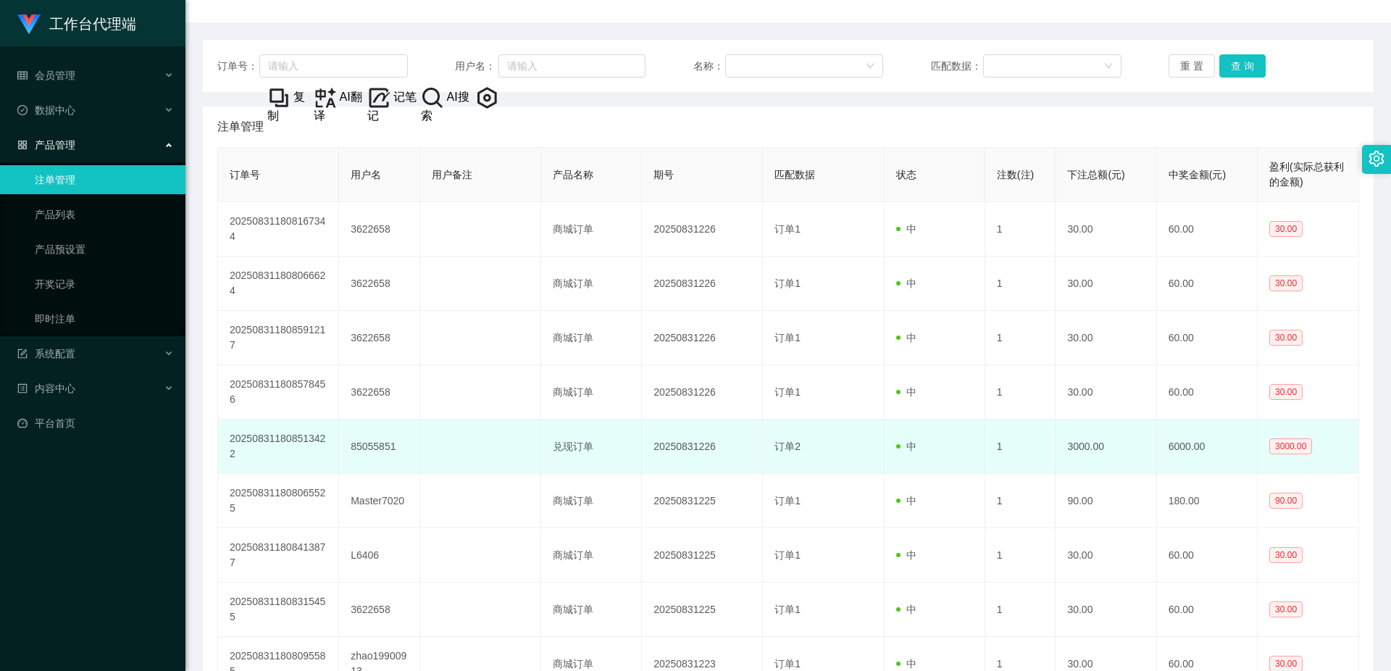
click at [382, 448] on td "85055851" at bounding box center [379, 446] width 80 height 54
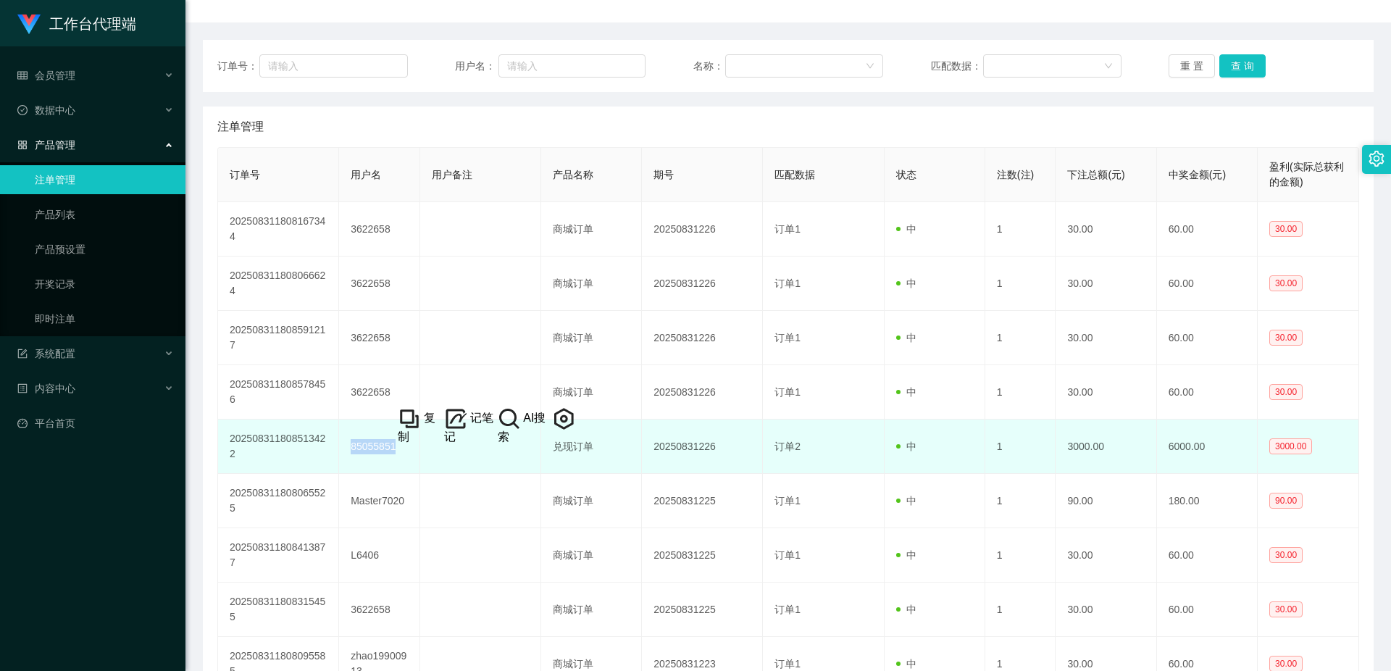
copy td "85055851"
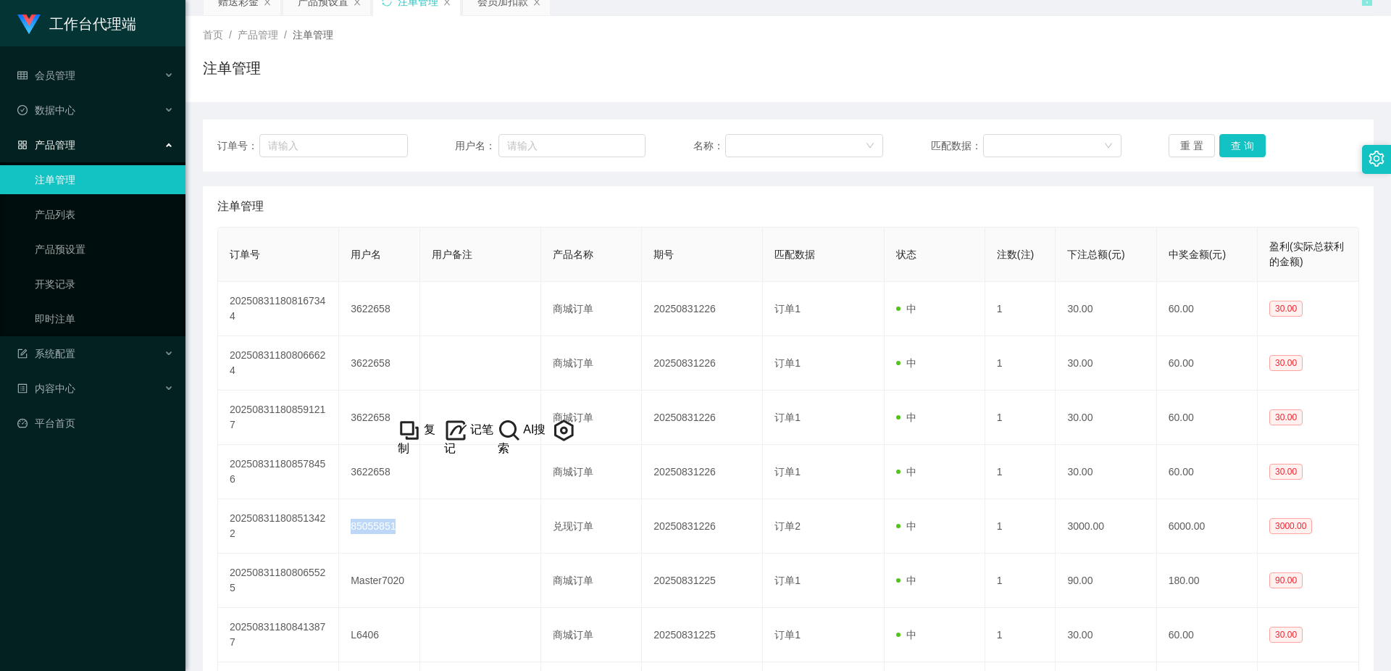
scroll to position [0, 0]
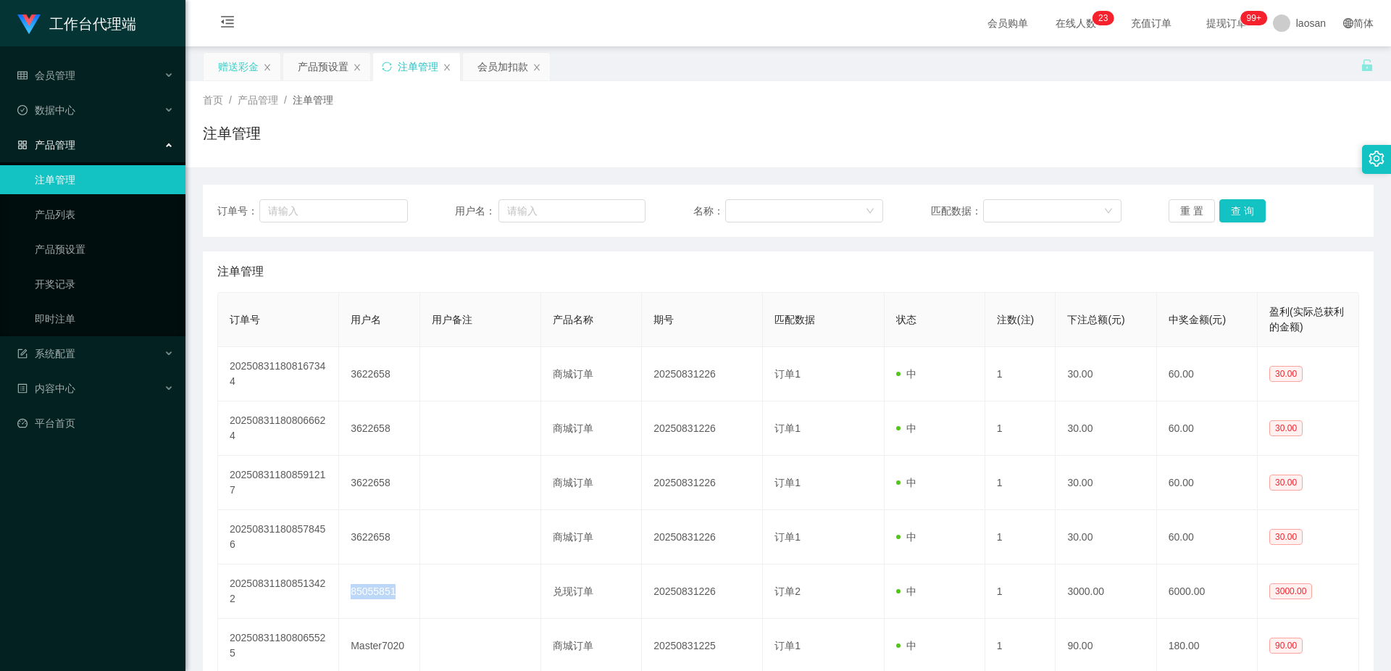
click at [239, 70] on div "赠送彩金" at bounding box center [238, 67] width 41 height 28
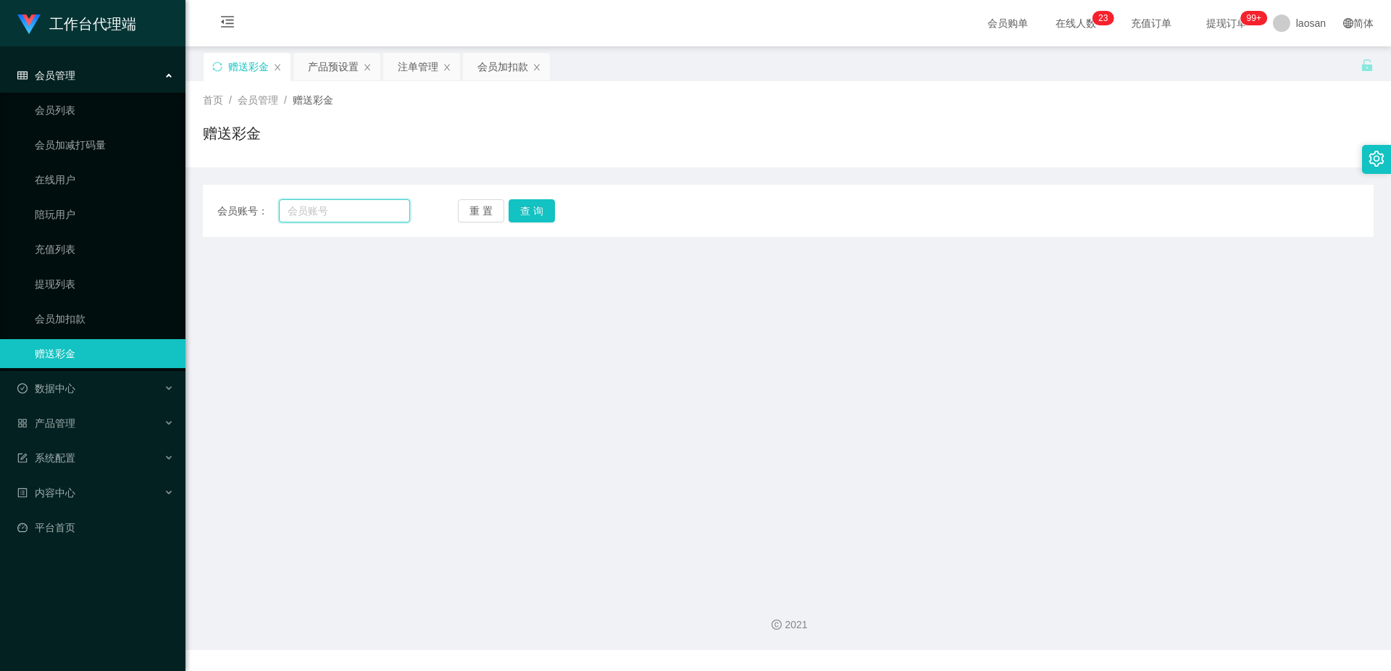
click at [346, 205] on input "text" at bounding box center [344, 210] width 131 height 23
paste input "85055851"
type input "85055851"
click at [528, 211] on button "查 询" at bounding box center [531, 210] width 46 height 23
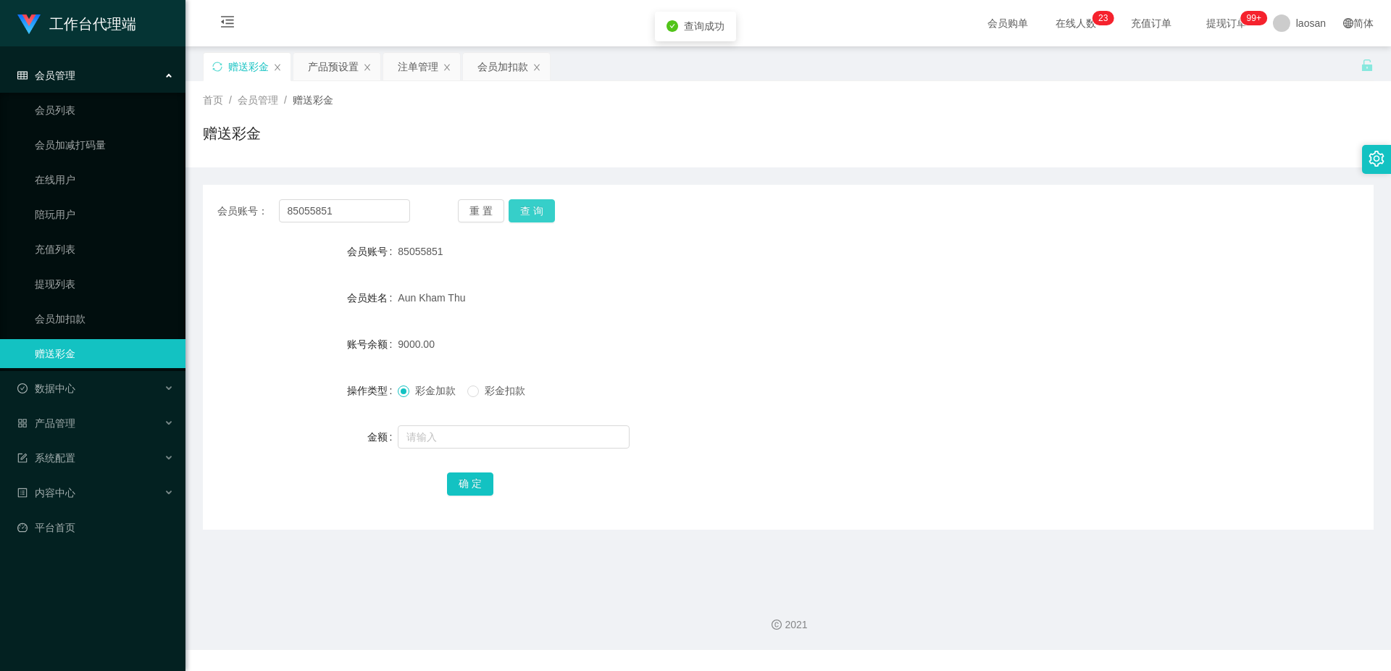
click at [528, 211] on button "查 询" at bounding box center [531, 210] width 46 height 23
drag, startPoint x: 351, startPoint y: 214, endPoint x: 261, endPoint y: 205, distance: 89.6
click at [261, 205] on div "会员账号： 85055851" at bounding box center [313, 210] width 193 height 23
